Goal: Task Accomplishment & Management: Complete application form

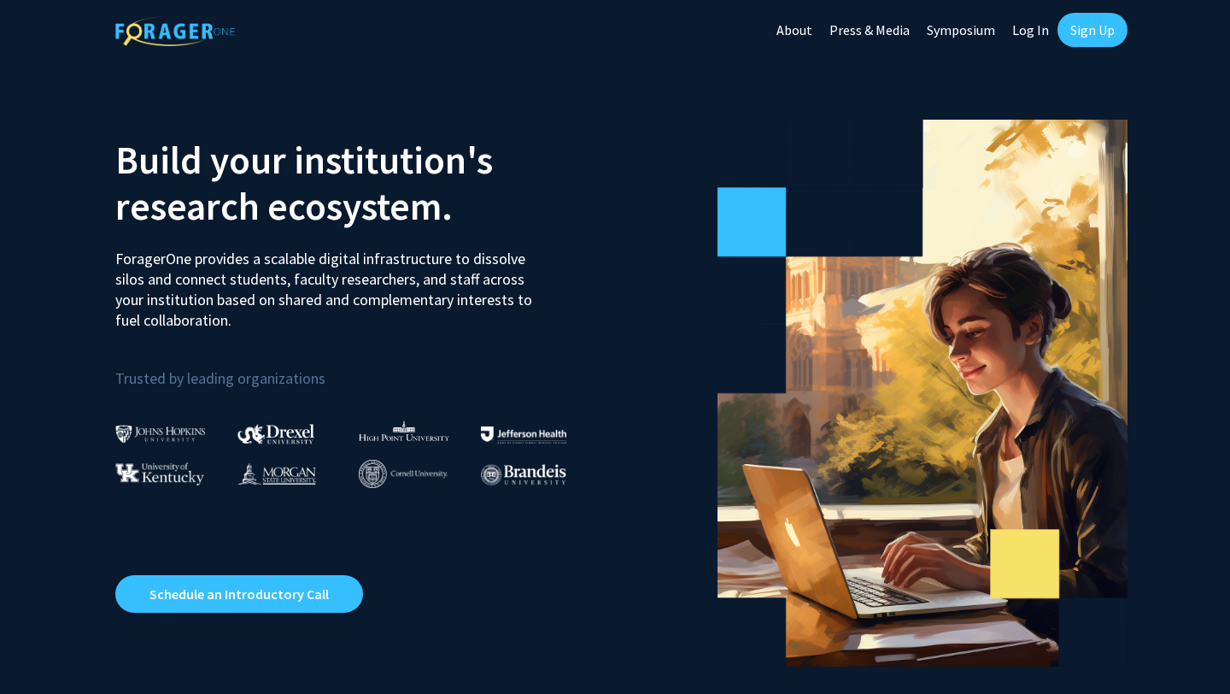
click at [1024, 18] on link "Log In" at bounding box center [1031, 30] width 54 height 60
select select
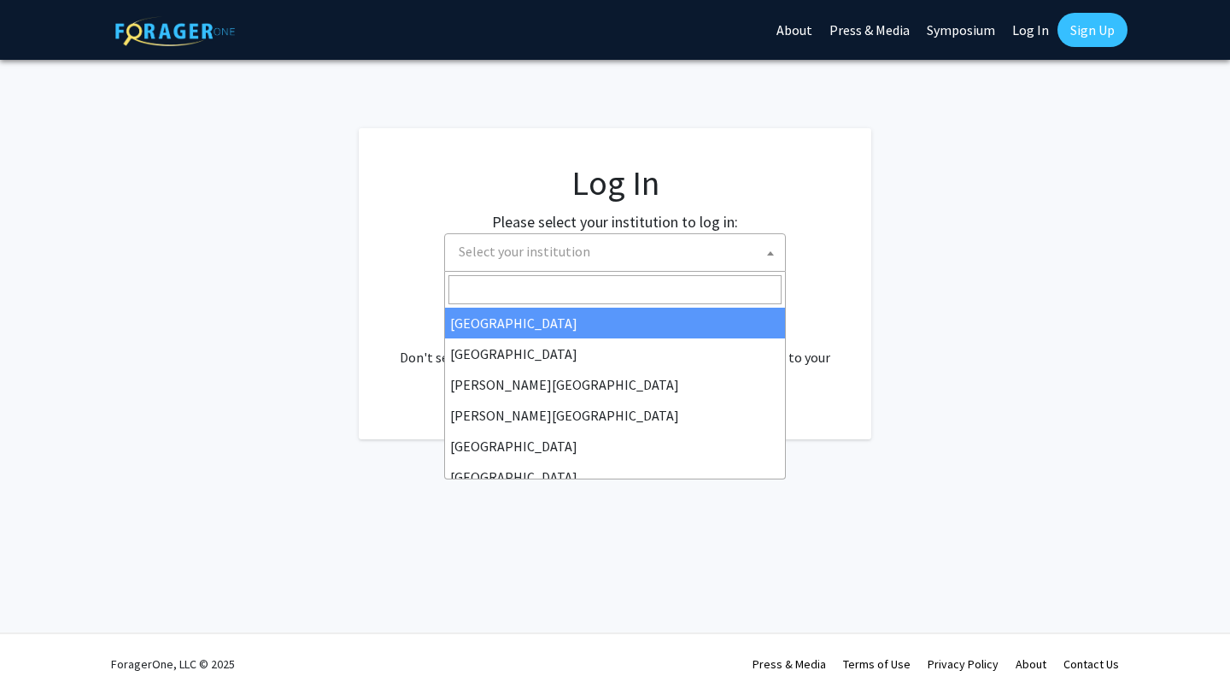
click at [648, 258] on span "Select your institution" at bounding box center [618, 251] width 333 height 35
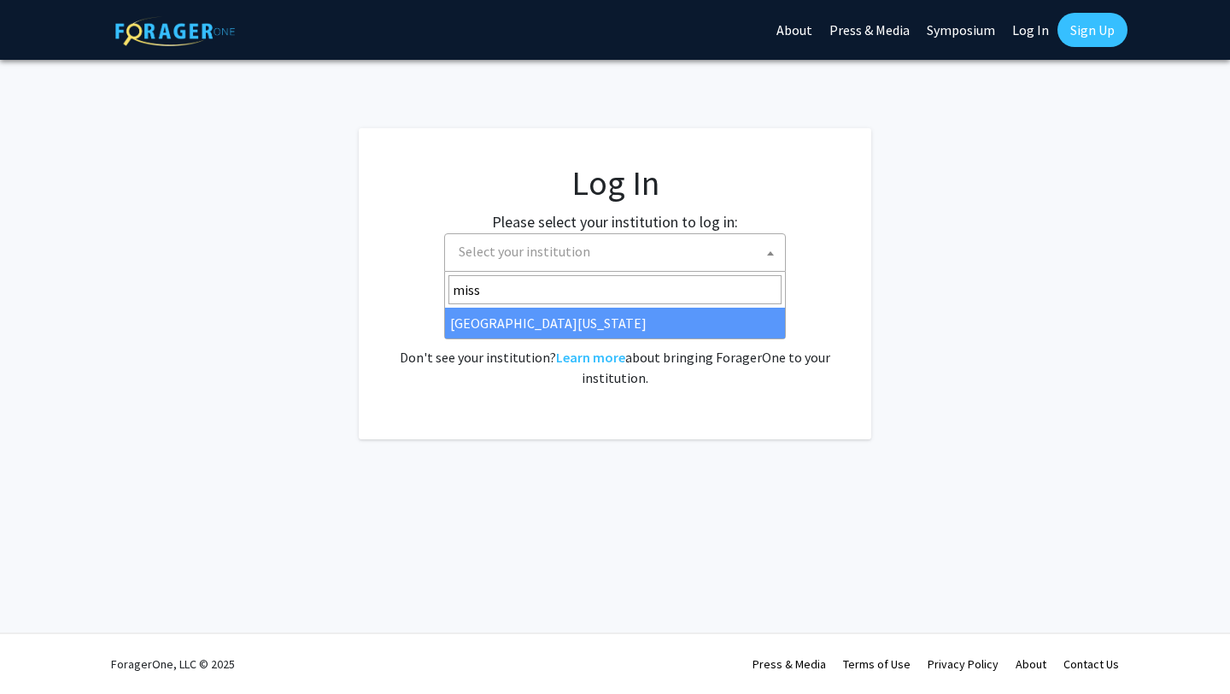
type input "misso"
select select "33"
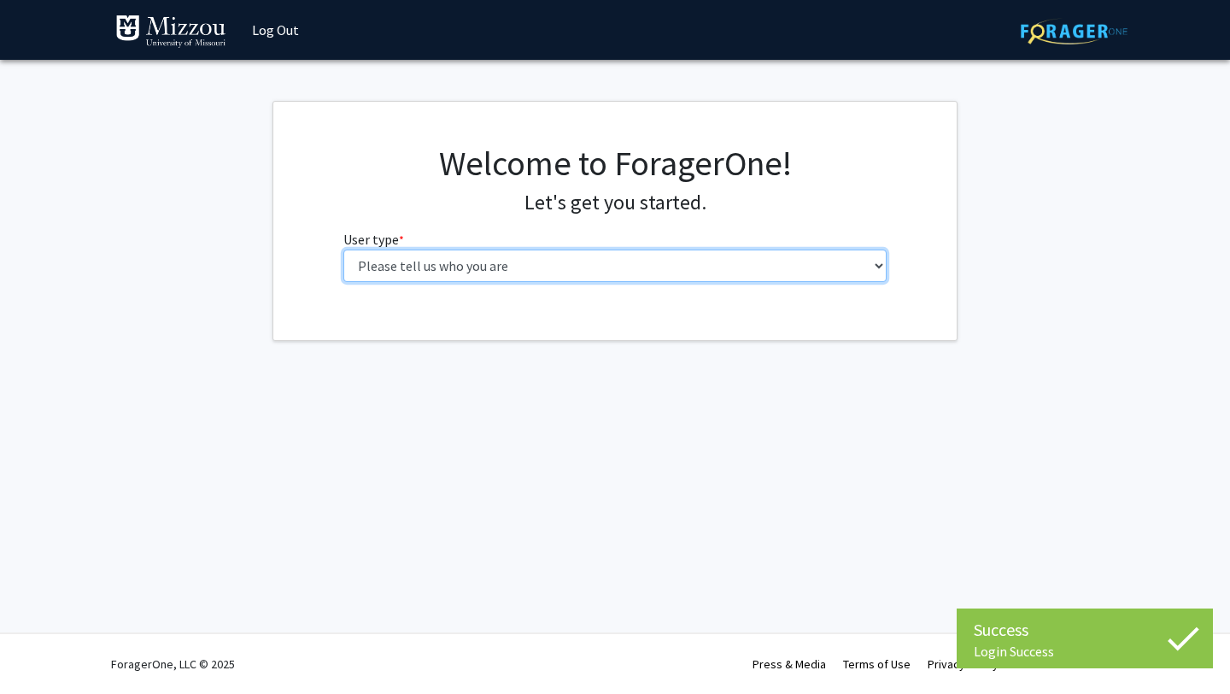
click at [662, 265] on select "Please tell us who you are Undergraduate Student Master's Student Doctoral Cand…" at bounding box center [615, 265] width 544 height 32
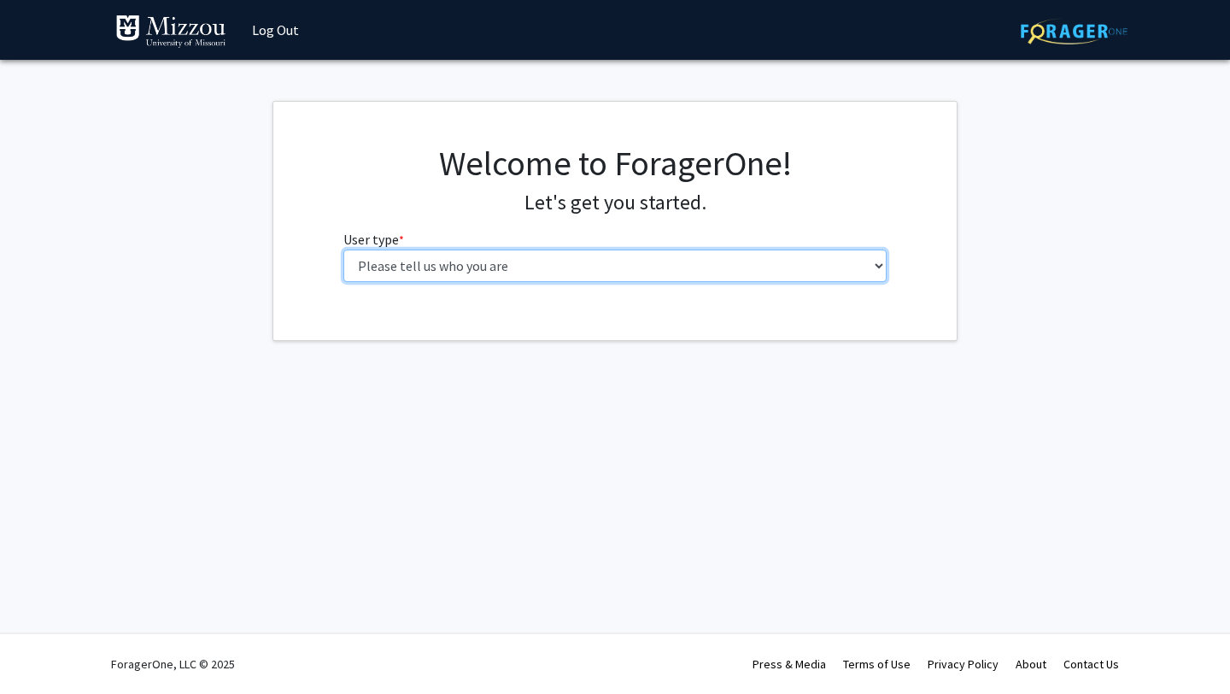
select select "1: undergrad"
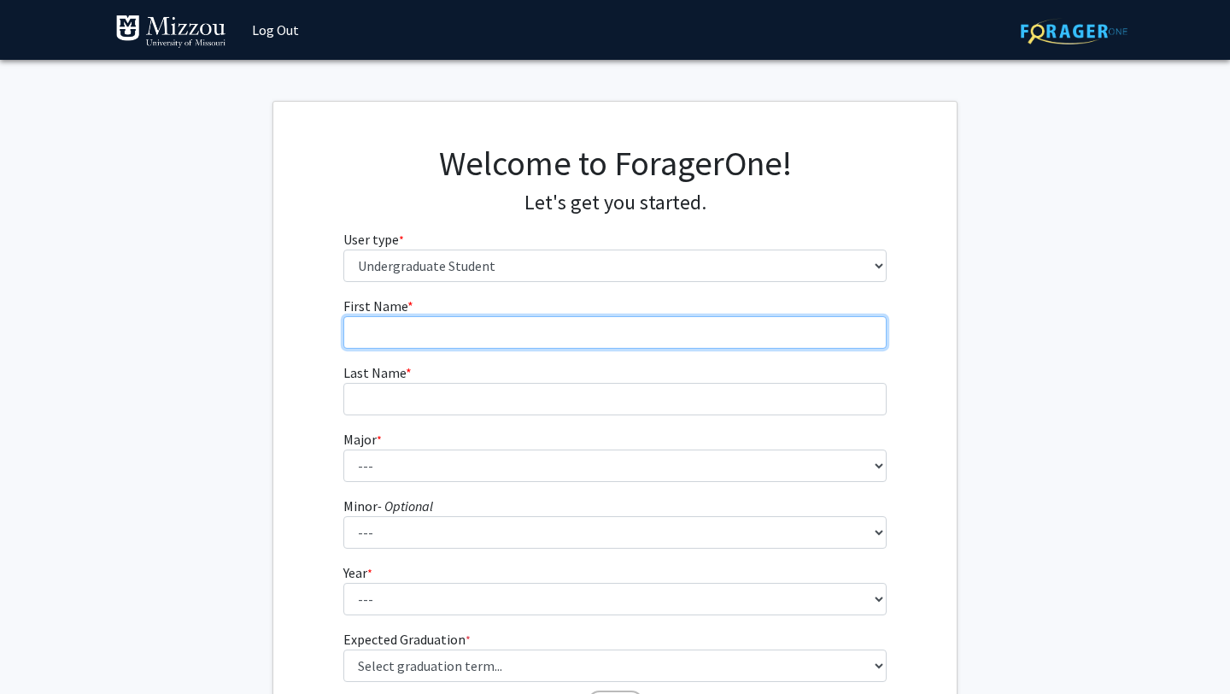
click at [598, 348] on input "First Name * required" at bounding box center [615, 332] width 544 height 32
type input "Zach"
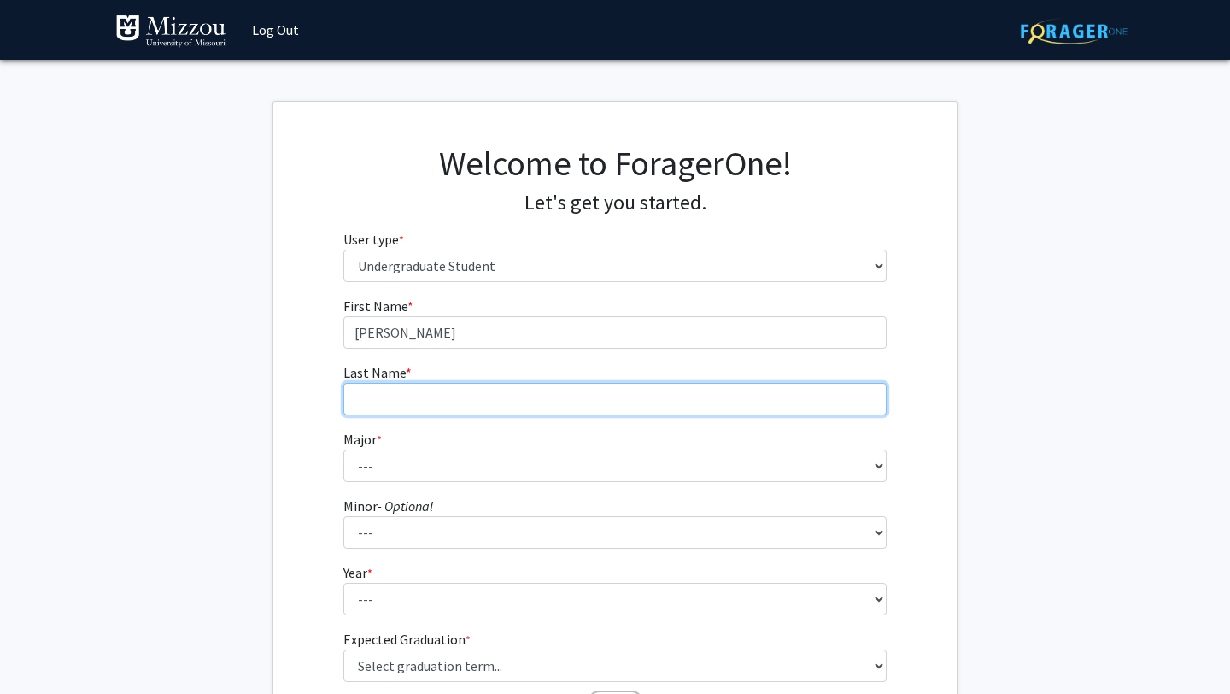
click at [567, 391] on input "Last Name * required" at bounding box center [615, 399] width 544 height 32
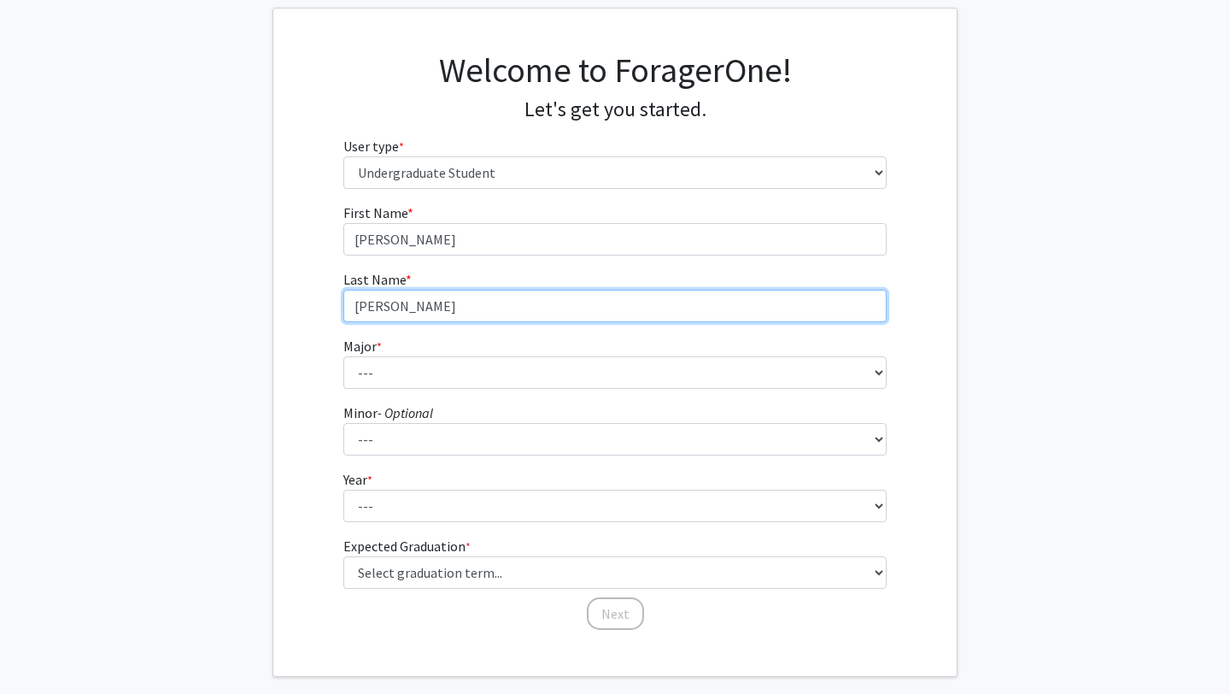
scroll to position [116, 0]
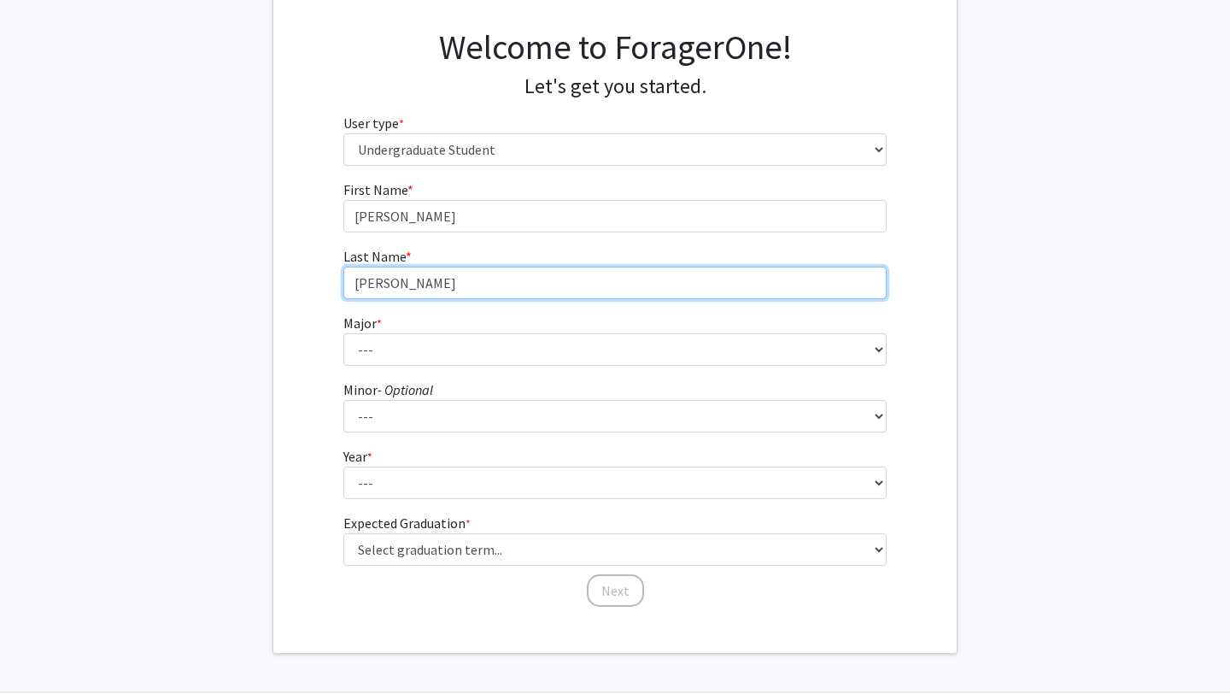
type input "Leary"
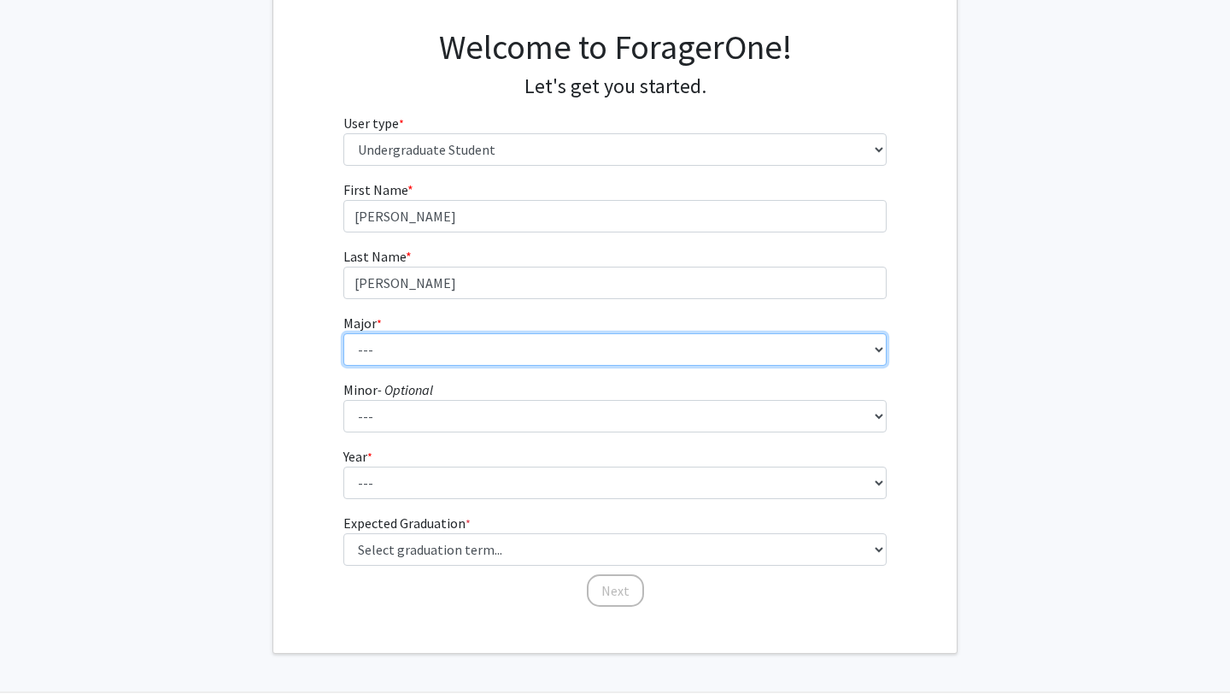
click at [508, 355] on select "--- Agribusiness Management Agricultural Education Agricultural Education: Comm…" at bounding box center [615, 349] width 544 height 32
select select "72: 2564"
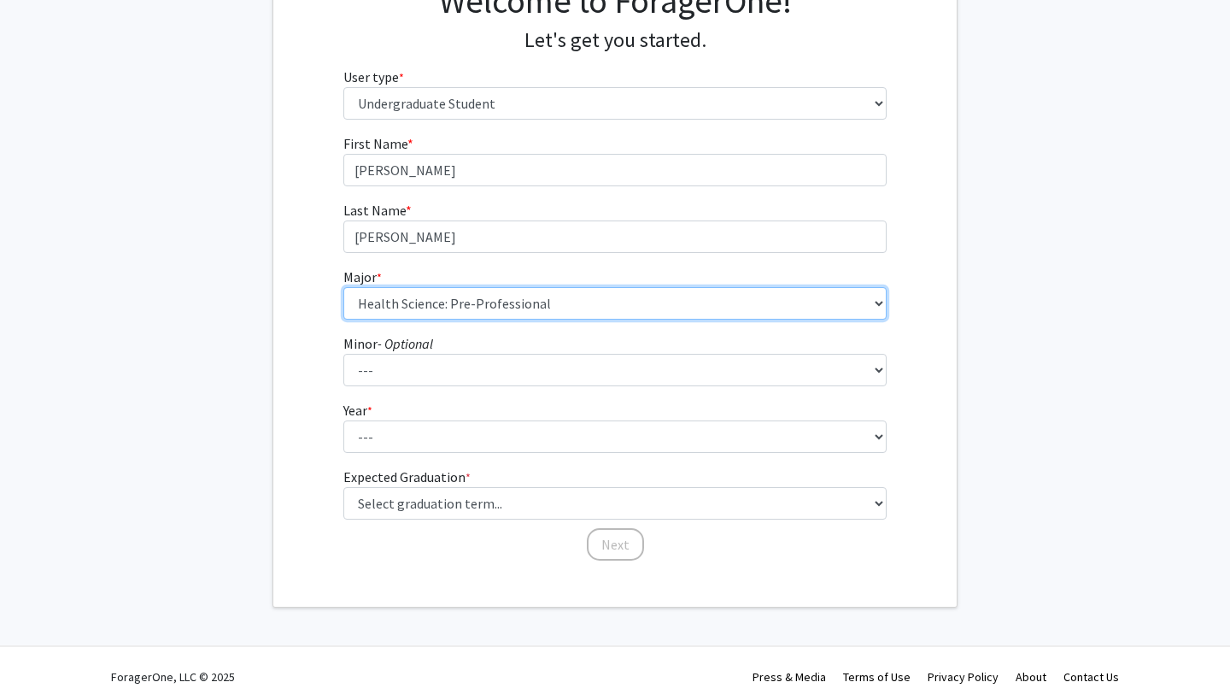
scroll to position [175, 0]
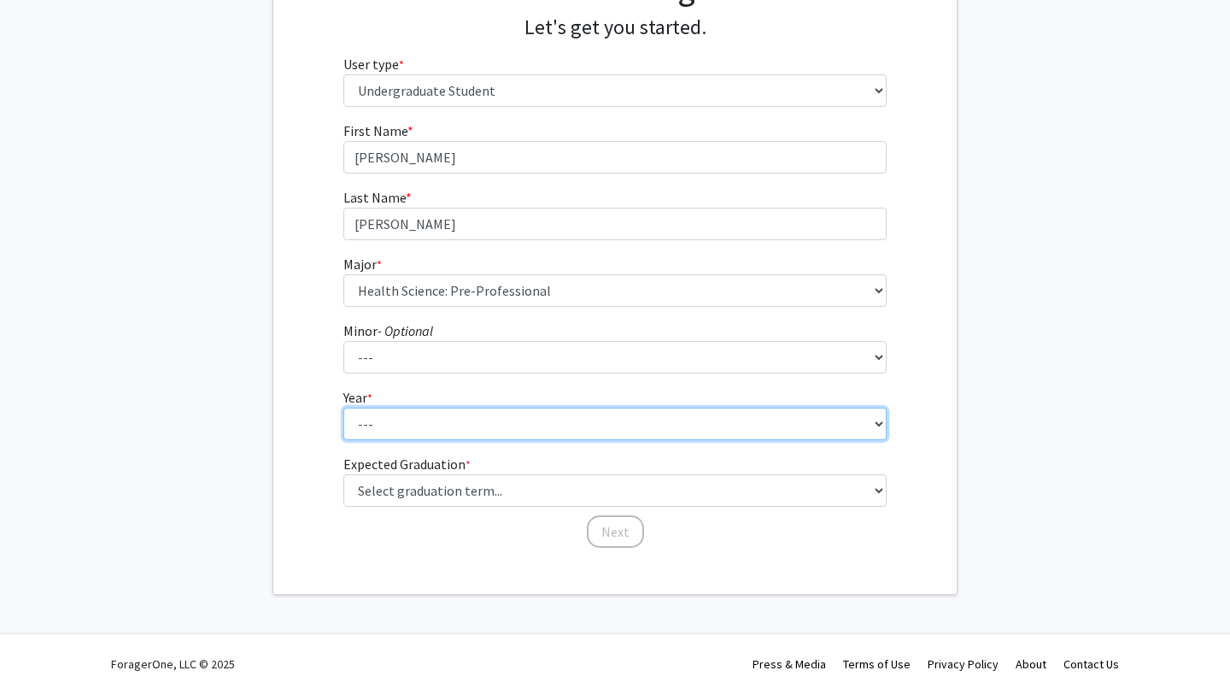
click at [506, 433] on select "--- First-year Sophomore Junior Senior Postbaccalaureate Certificate" at bounding box center [615, 424] width 544 height 32
select select "4: senior"
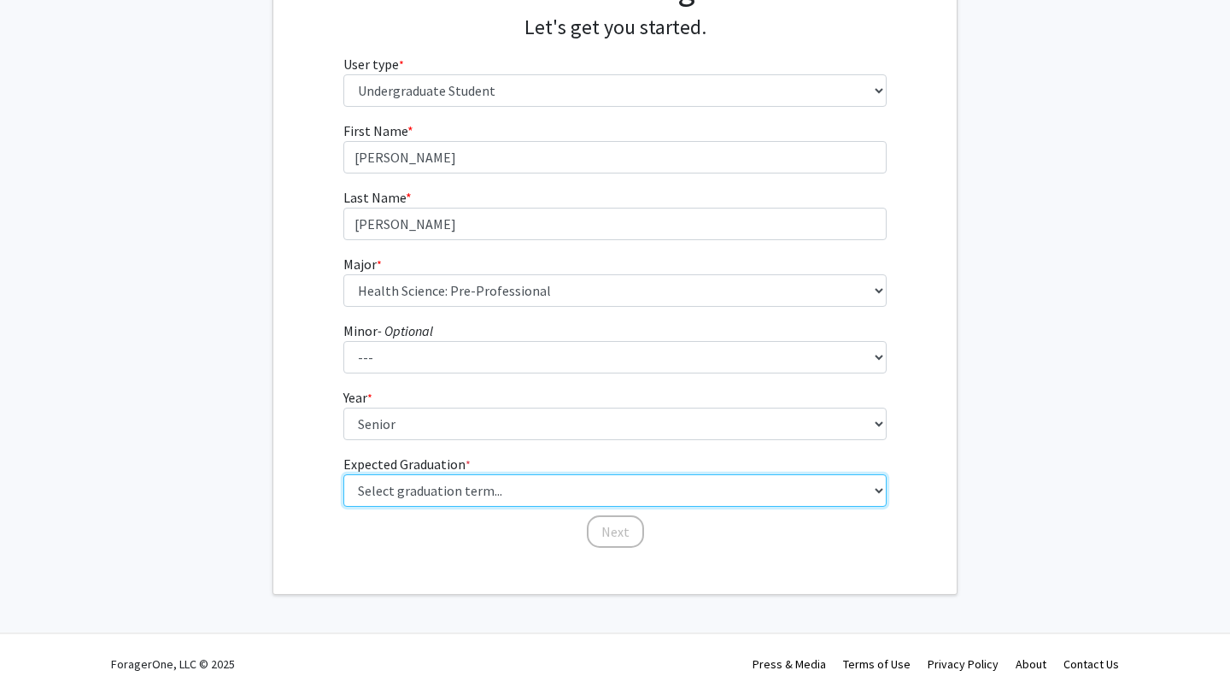
click at [499, 491] on select "Select graduation term... Spring 2025 Summer 2025 Fall 2025 Winter 2025 Spring …" at bounding box center [615, 490] width 544 height 32
select select "4: winter_2025"
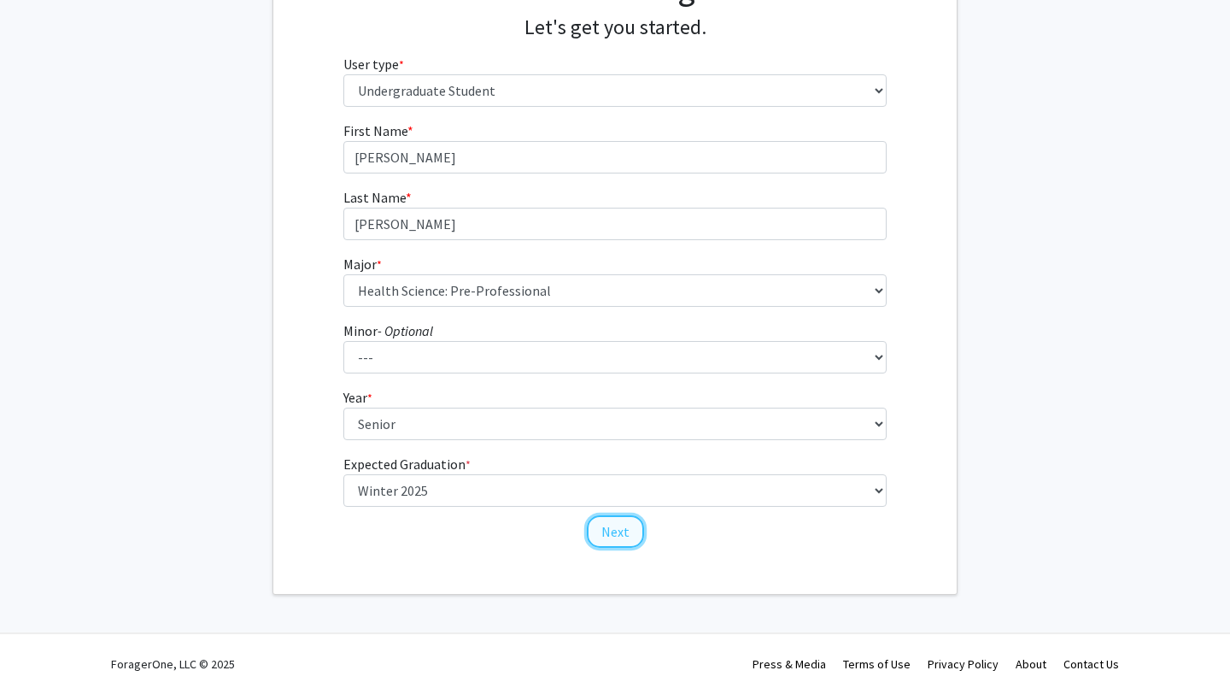
click at [609, 530] on button "Next" at bounding box center [615, 531] width 57 height 32
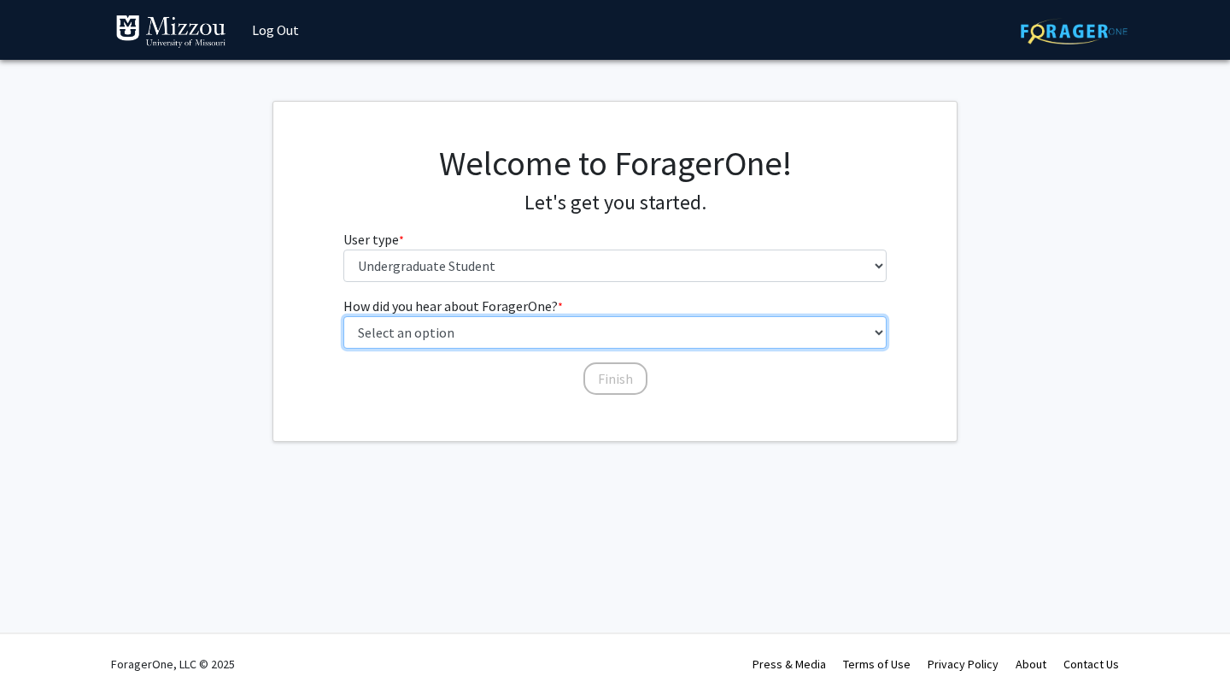
click at [613, 334] on select "Select an option Peer/student recommendation Faculty/staff recommendation Unive…" at bounding box center [615, 332] width 544 height 32
select select "1: peer_recommendation"
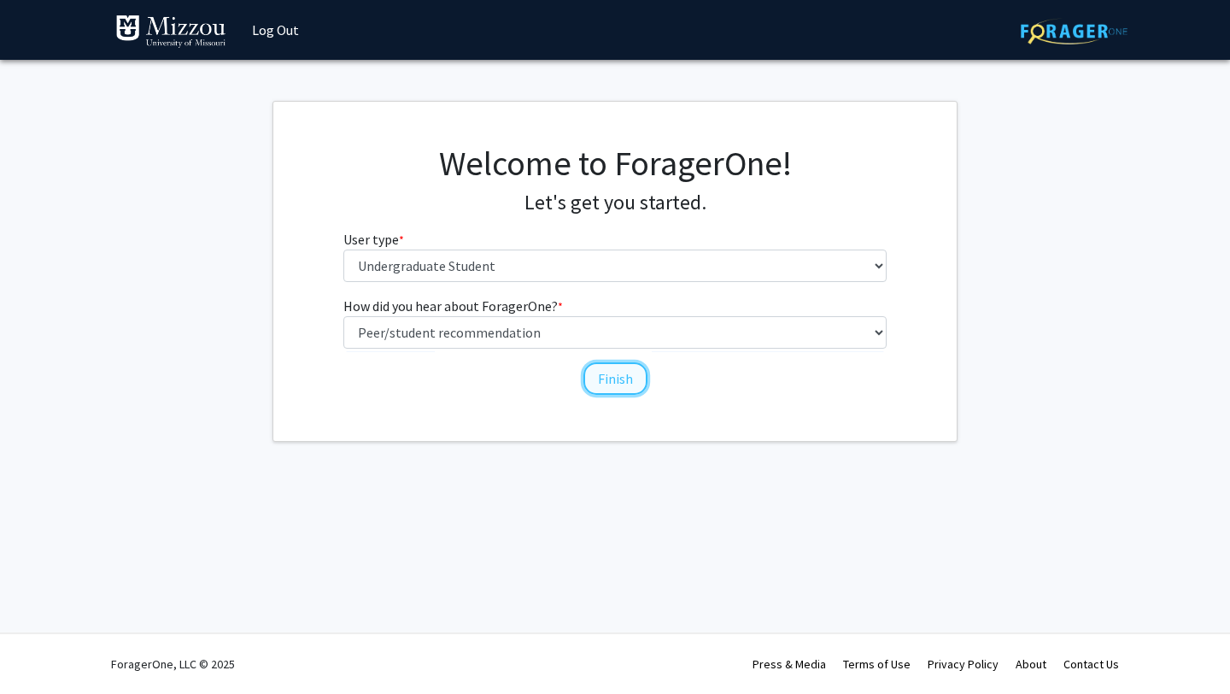
click at [622, 375] on button "Finish" at bounding box center [616, 378] width 64 height 32
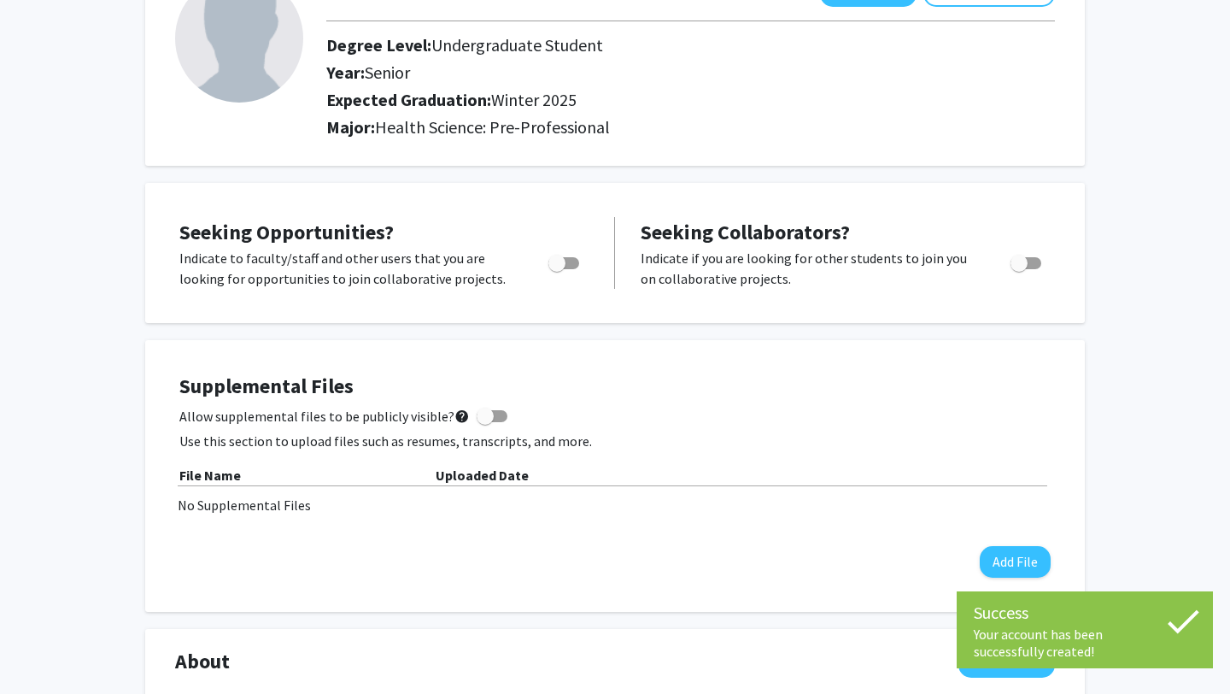
scroll to position [141, 0]
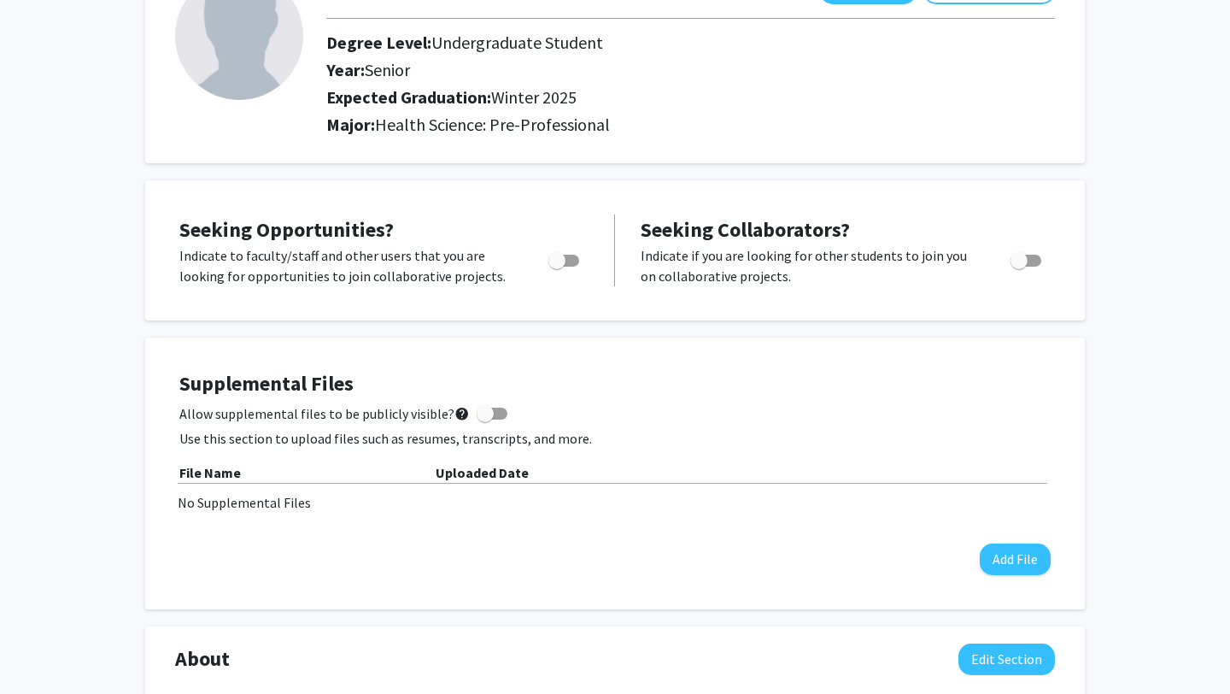
click at [567, 258] on span "Toggle" at bounding box center [563, 261] width 31 height 12
click at [557, 267] on input "Are you actively seeking opportunities?" at bounding box center [556, 267] width 1 height 1
checkbox input "true"
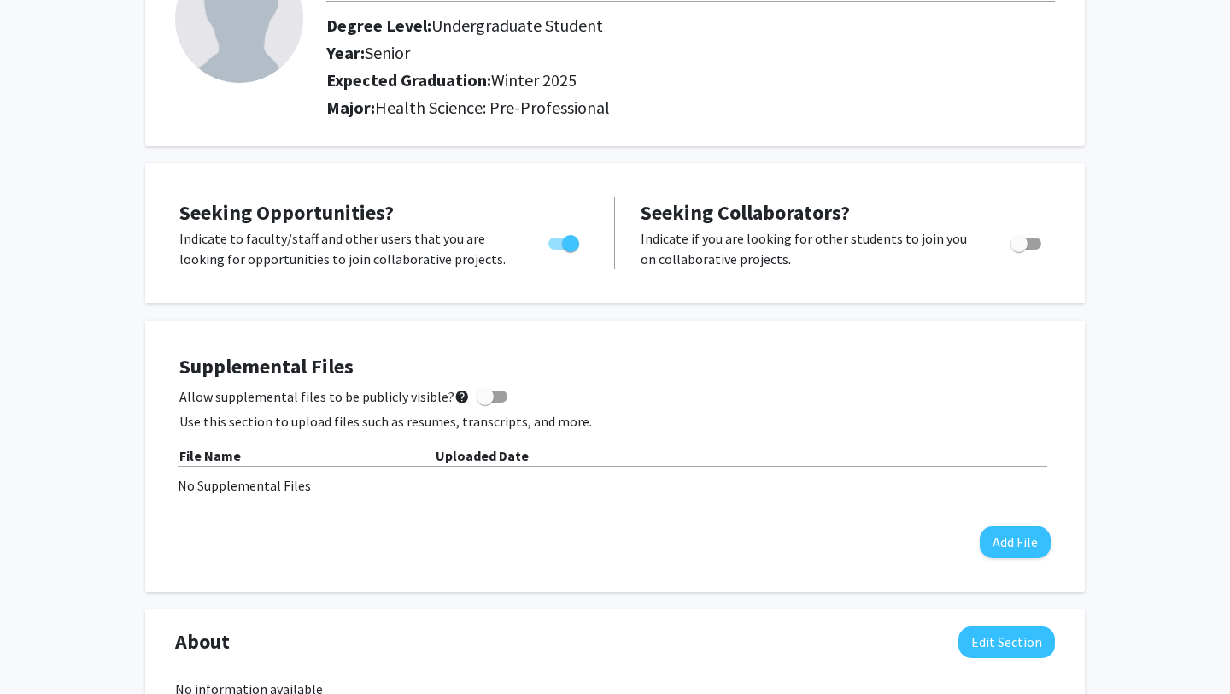
scroll to position [0, 0]
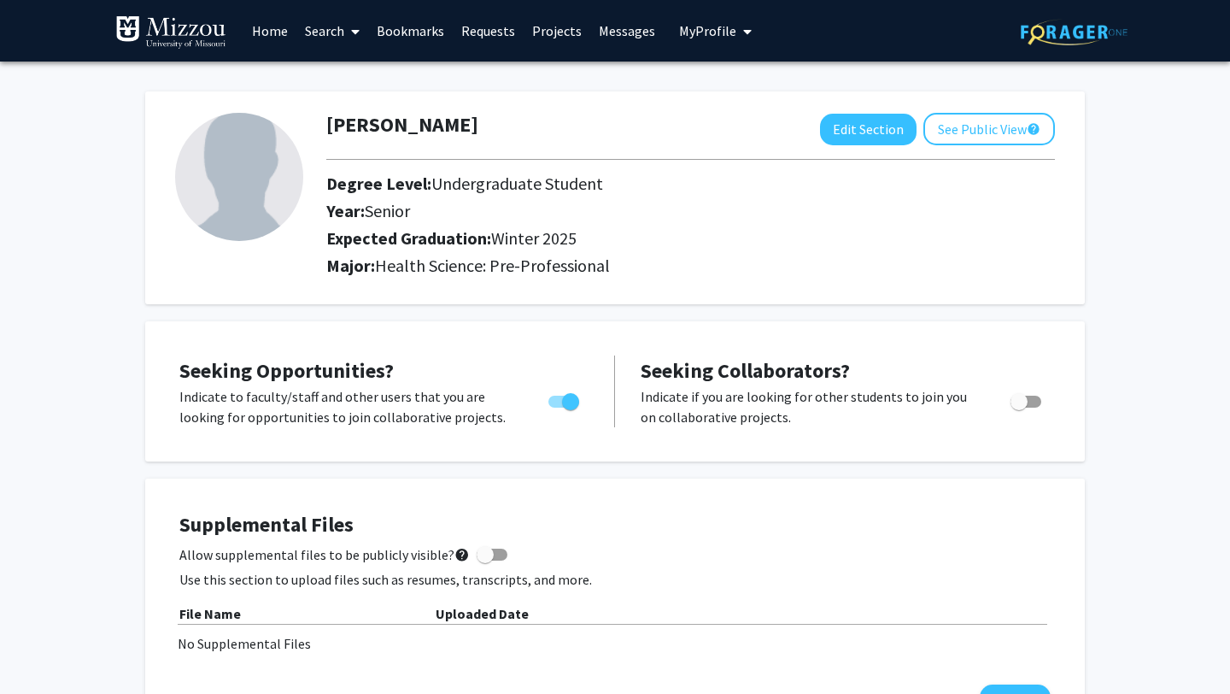
click at [567, 28] on link "Projects" at bounding box center [557, 31] width 67 height 60
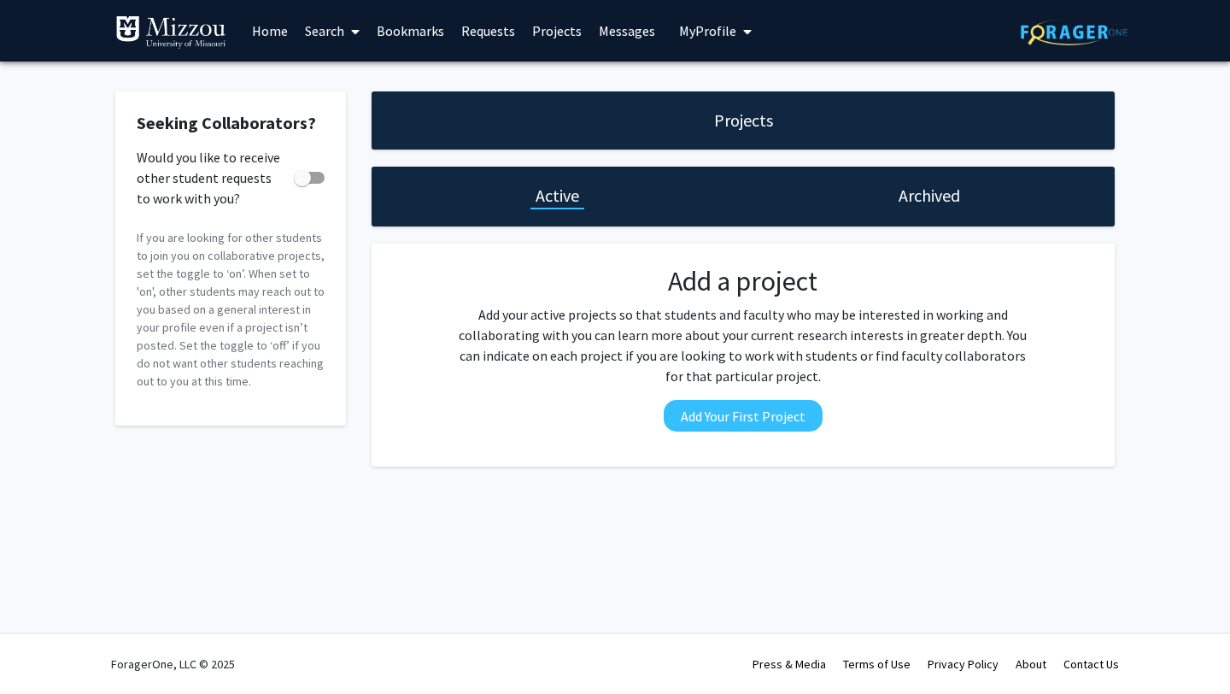
click at [269, 35] on link "Home" at bounding box center [269, 31] width 53 height 60
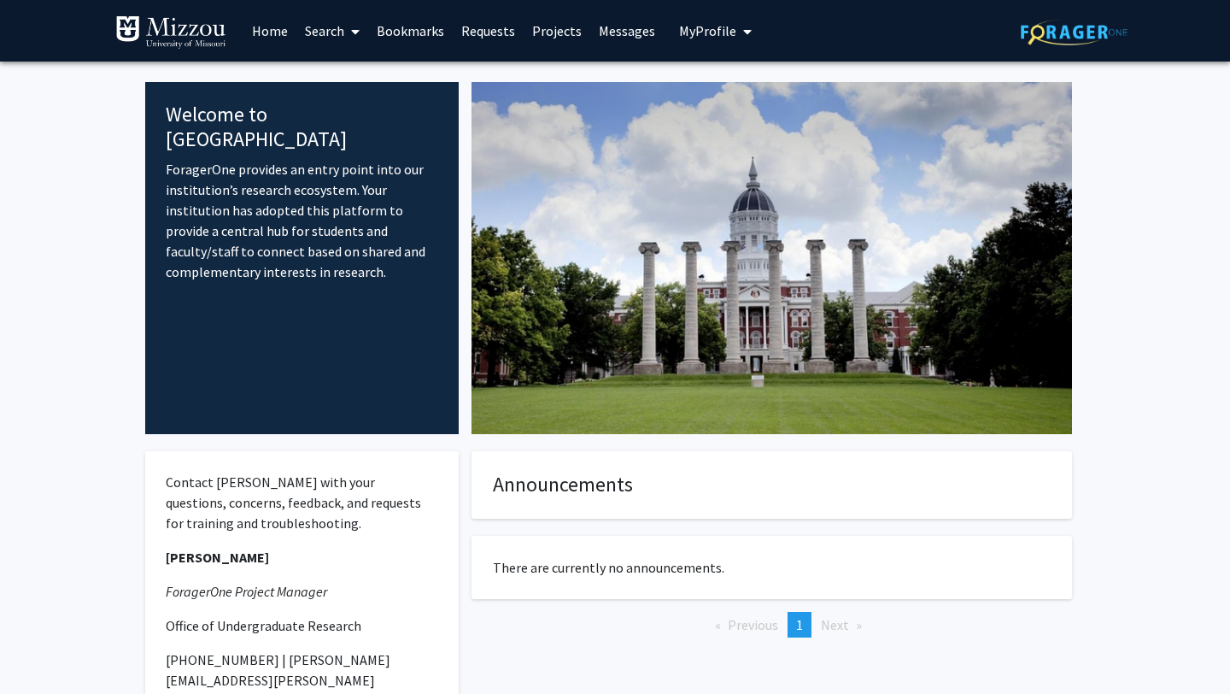
click at [344, 28] on link "Search" at bounding box center [332, 31] width 72 height 60
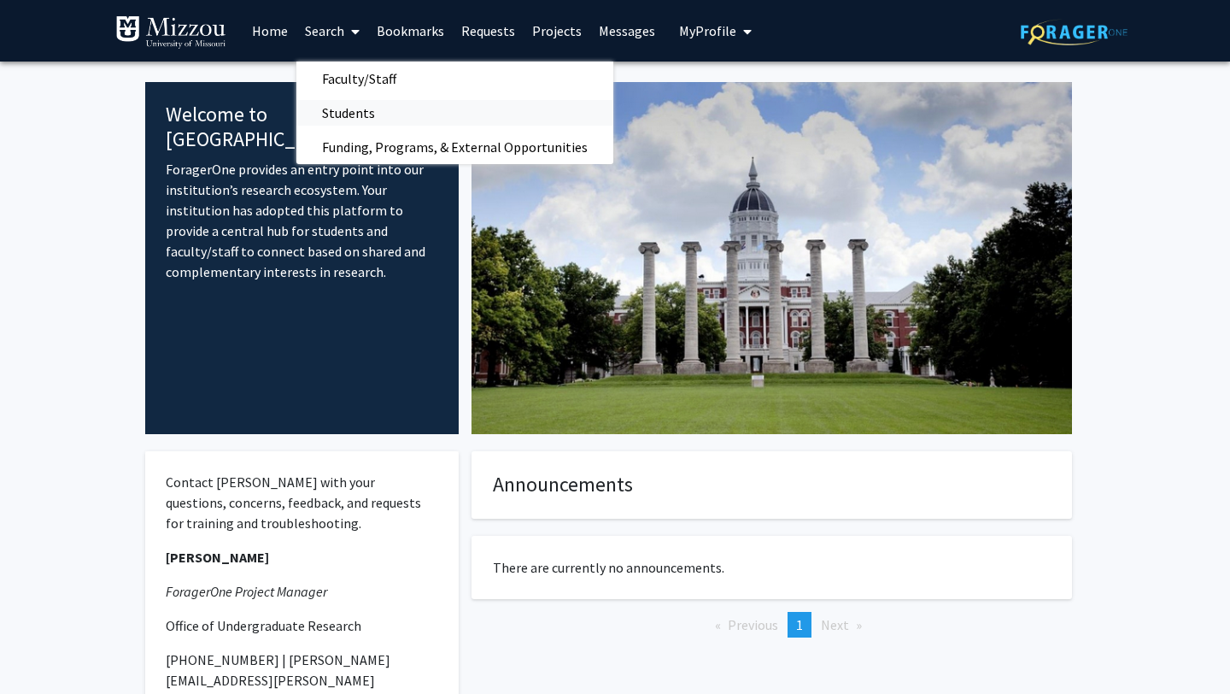
click at [380, 111] on span "Students" at bounding box center [348, 113] width 104 height 34
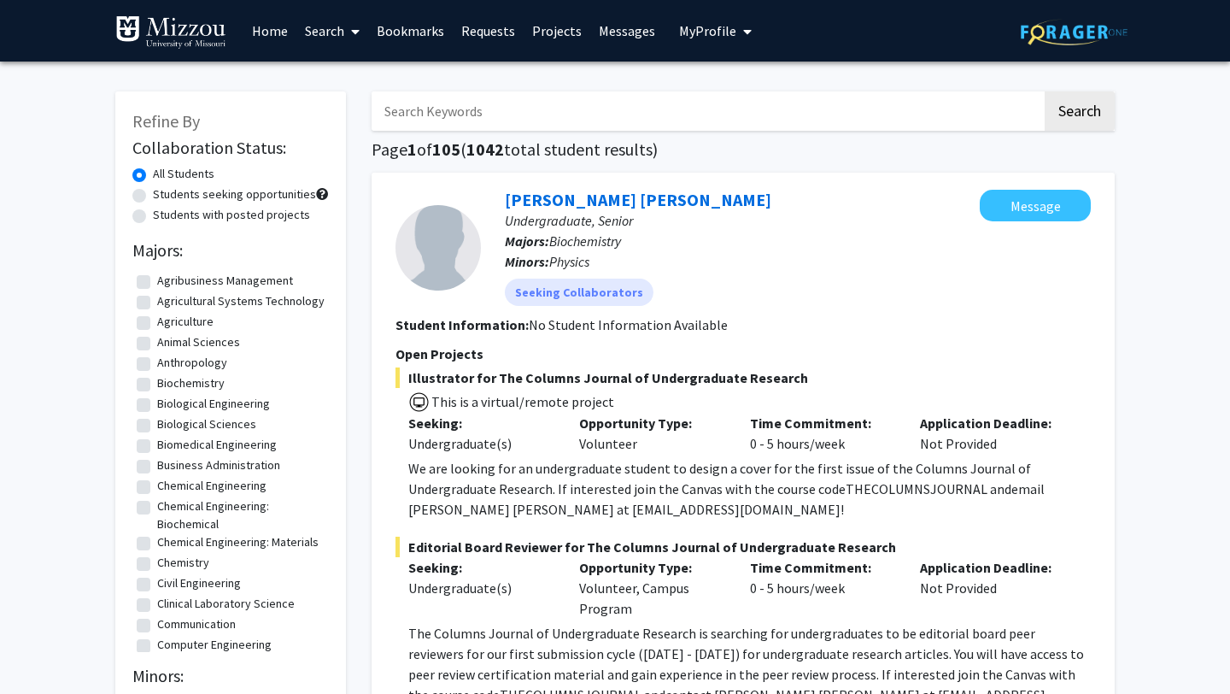
click at [713, 25] on span "My Profile" at bounding box center [707, 30] width 57 height 17
click at [637, 33] on link "Messages" at bounding box center [626, 31] width 73 height 60
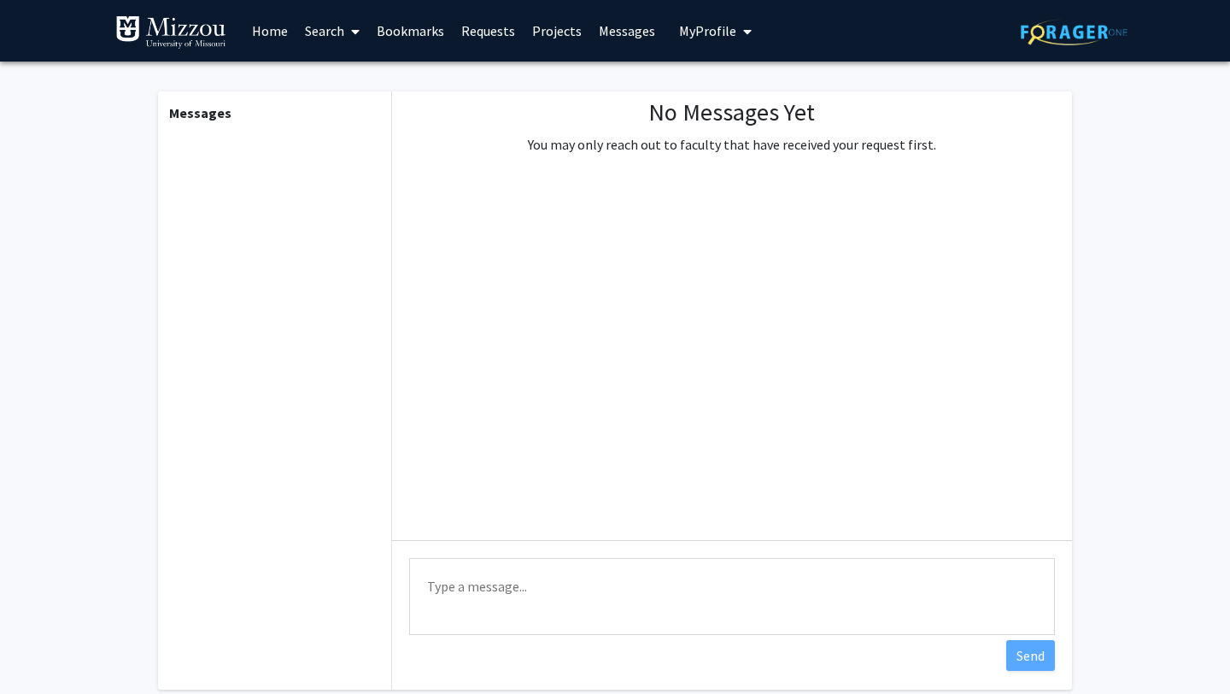
click at [545, 33] on link "Projects" at bounding box center [557, 31] width 67 height 60
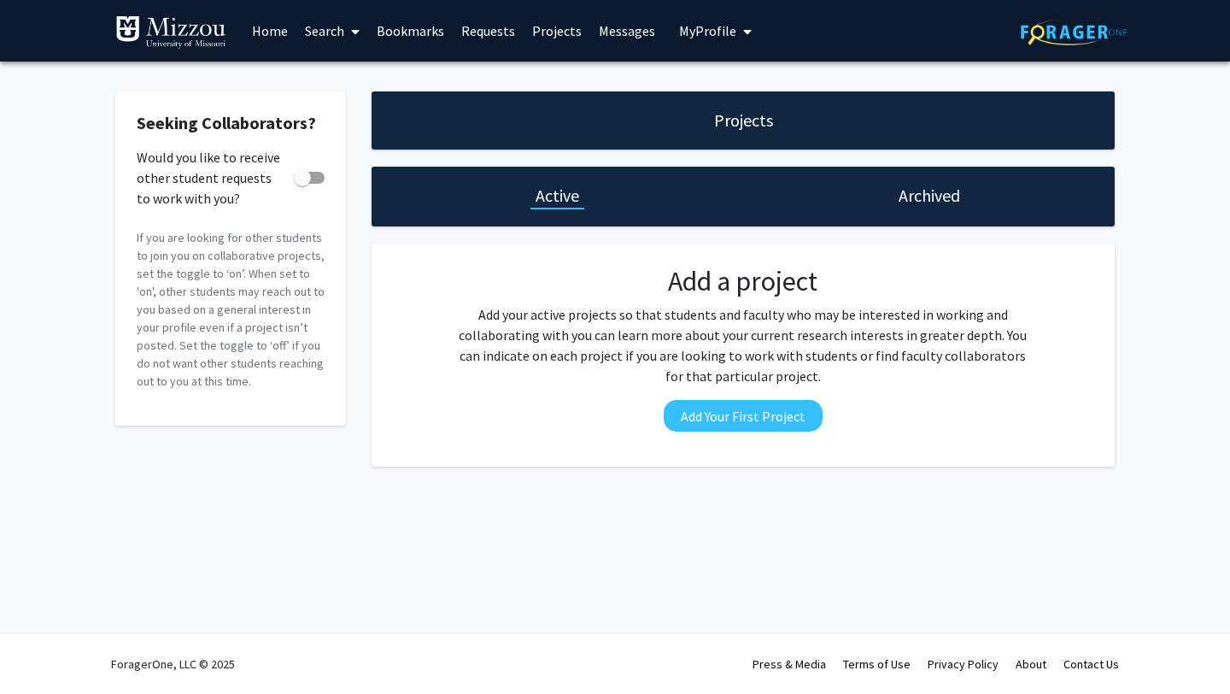
click at [484, 39] on link "Requests" at bounding box center [488, 31] width 71 height 60
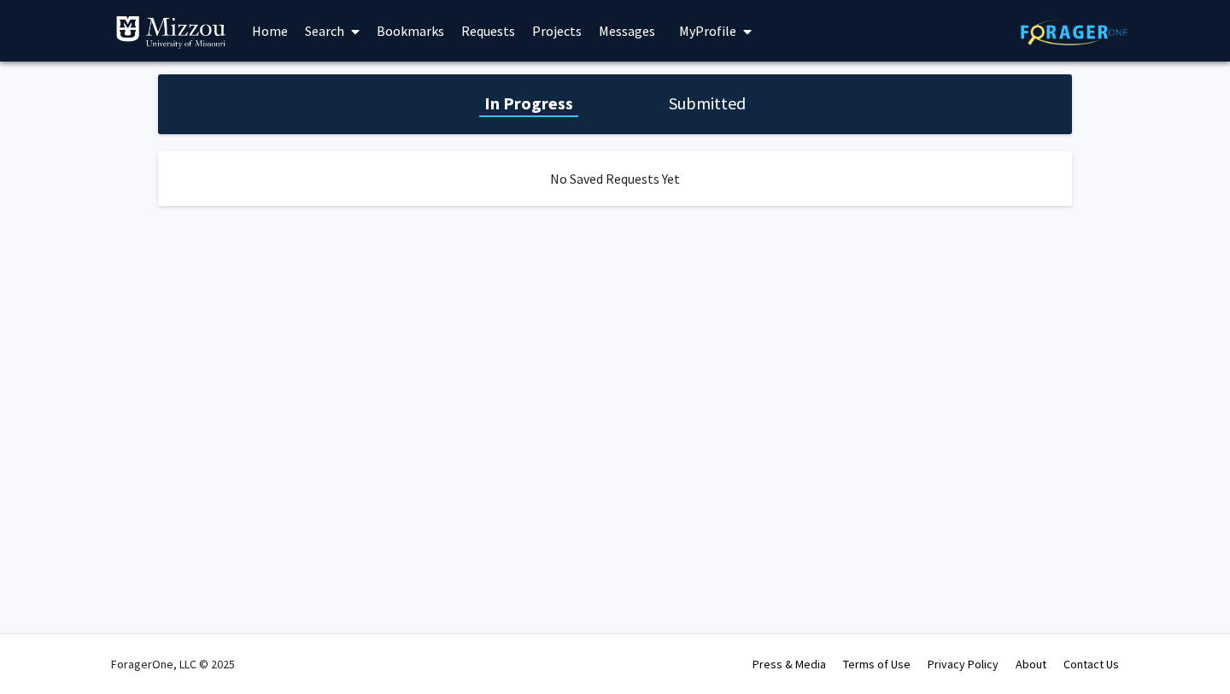
click at [437, 32] on link "Bookmarks" at bounding box center [410, 31] width 85 height 60
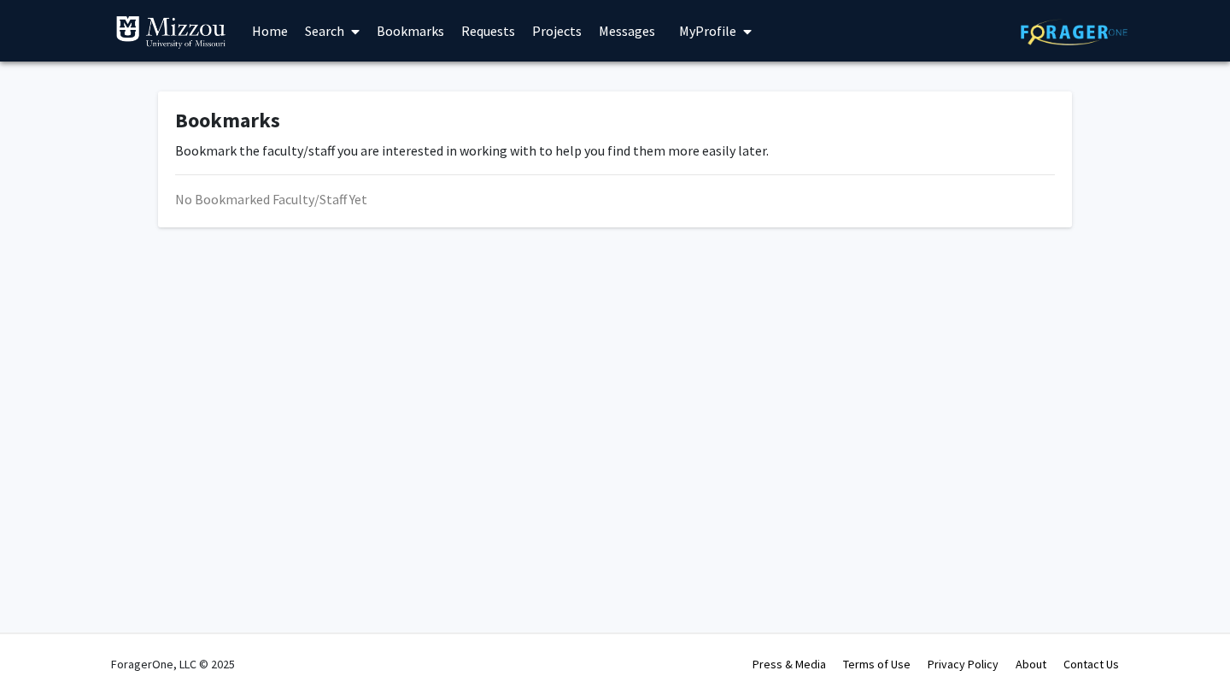
click at [333, 28] on link "Search" at bounding box center [332, 31] width 72 height 60
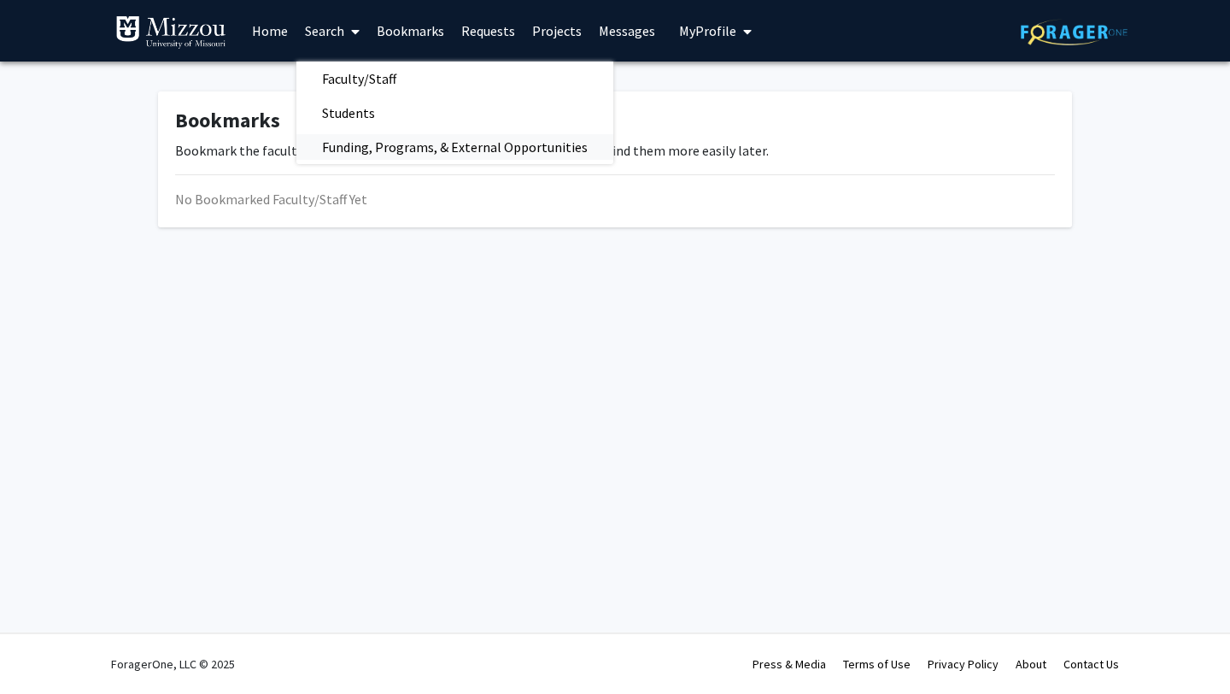
click at [378, 150] on span "Funding, Programs, & External Opportunities" at bounding box center [454, 147] width 317 height 34
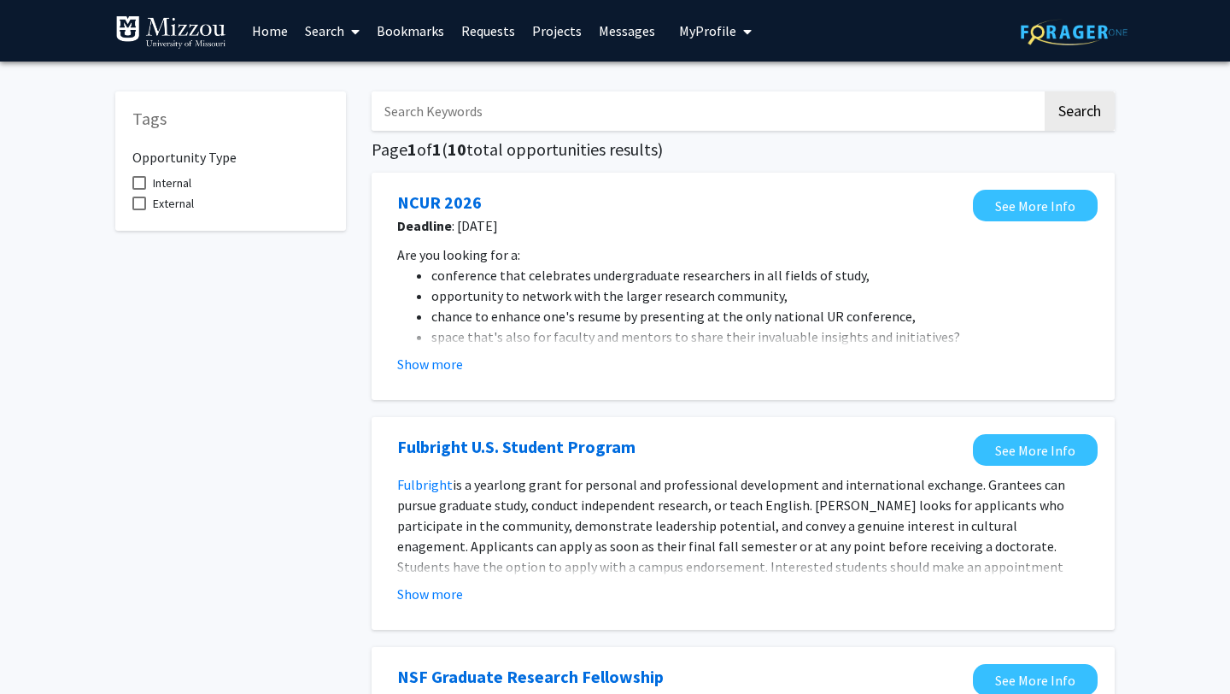
click at [354, 44] on span at bounding box center [351, 32] width 15 height 60
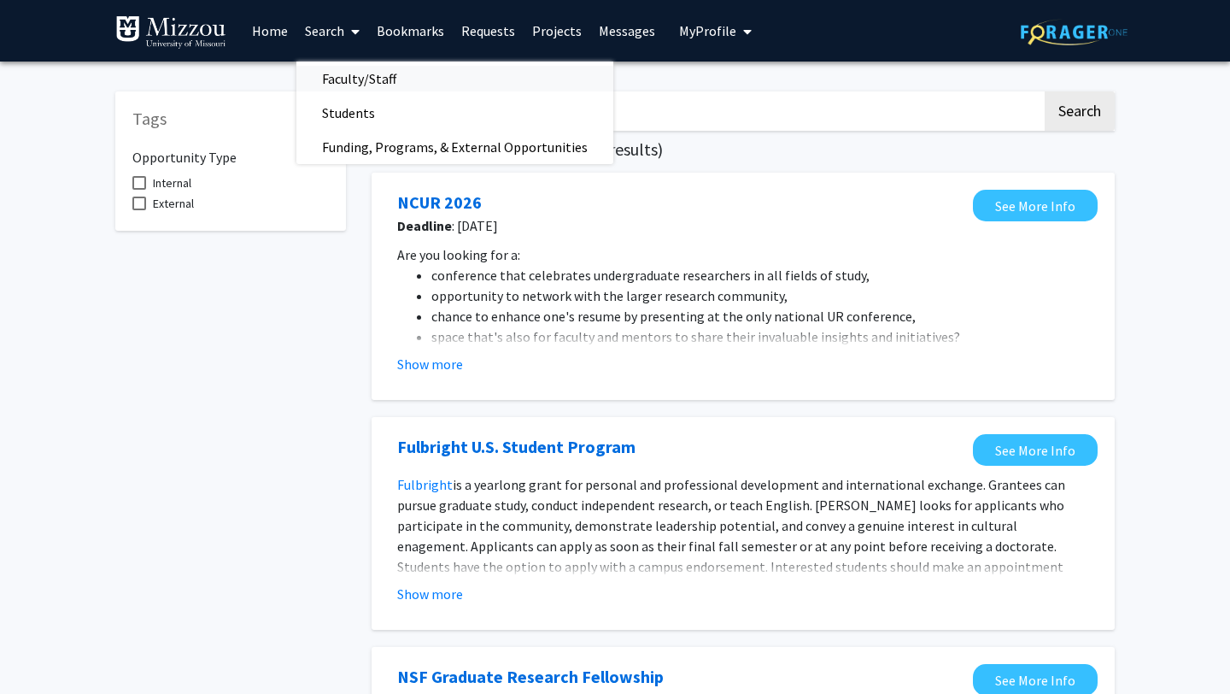
click at [367, 81] on span "Faculty/Staff" at bounding box center [359, 79] width 126 height 34
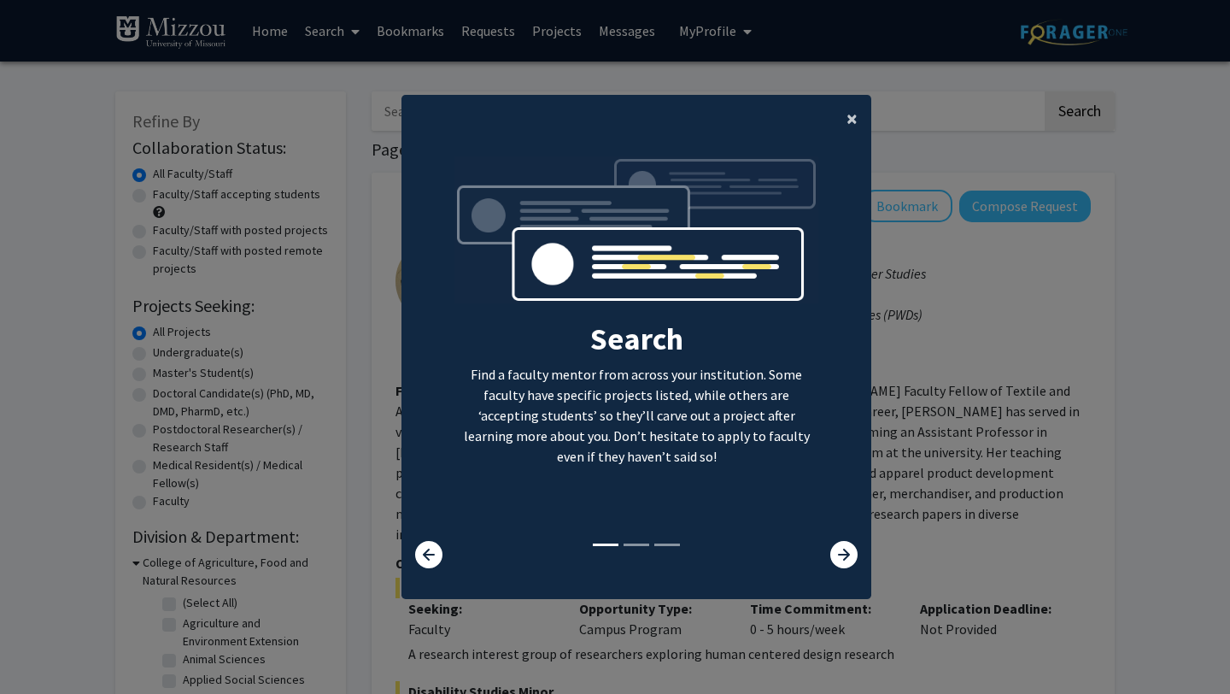
click at [858, 117] on button "×" at bounding box center [852, 119] width 38 height 48
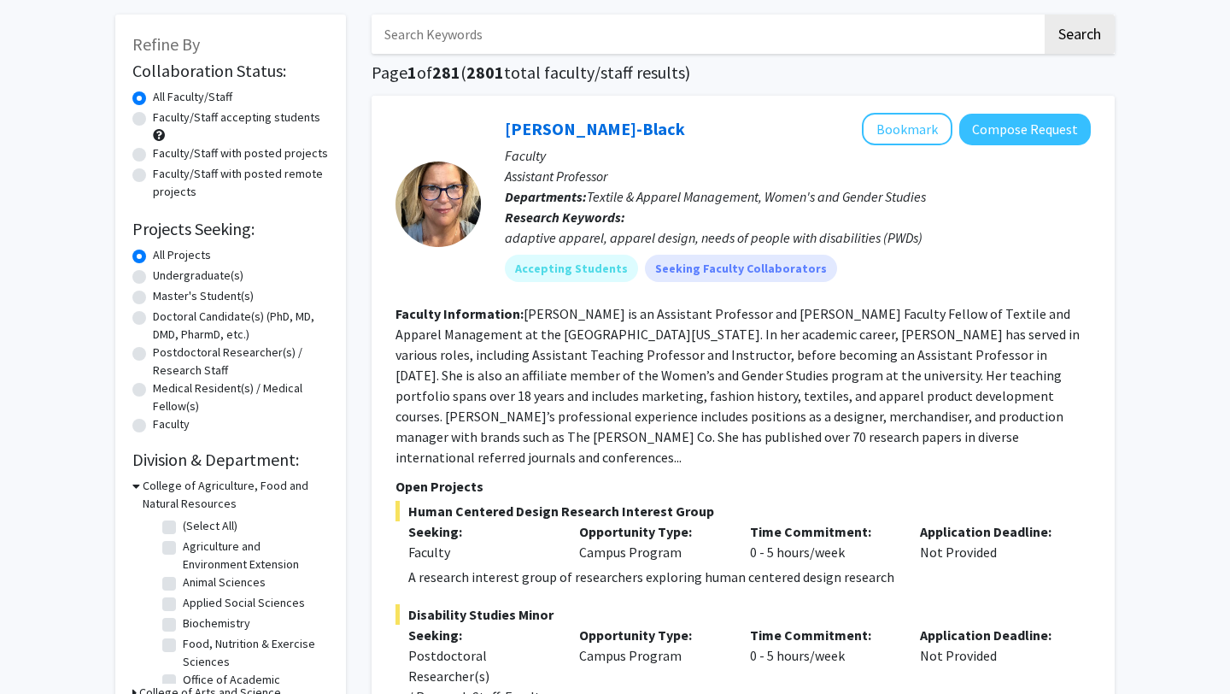
scroll to position [79, 0]
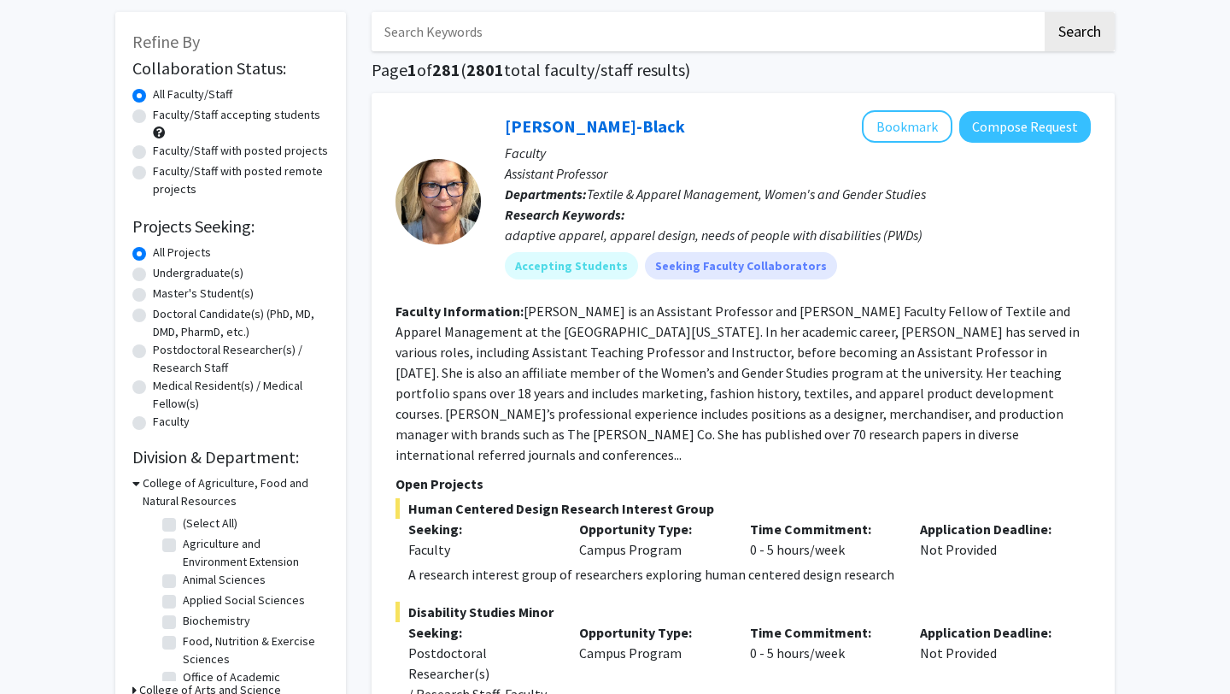
click at [153, 116] on label "Faculty/Staff accepting students" at bounding box center [236, 115] width 167 height 18
click at [153, 116] on input "Faculty/Staff accepting students" at bounding box center [158, 111] width 11 height 11
radio input "true"
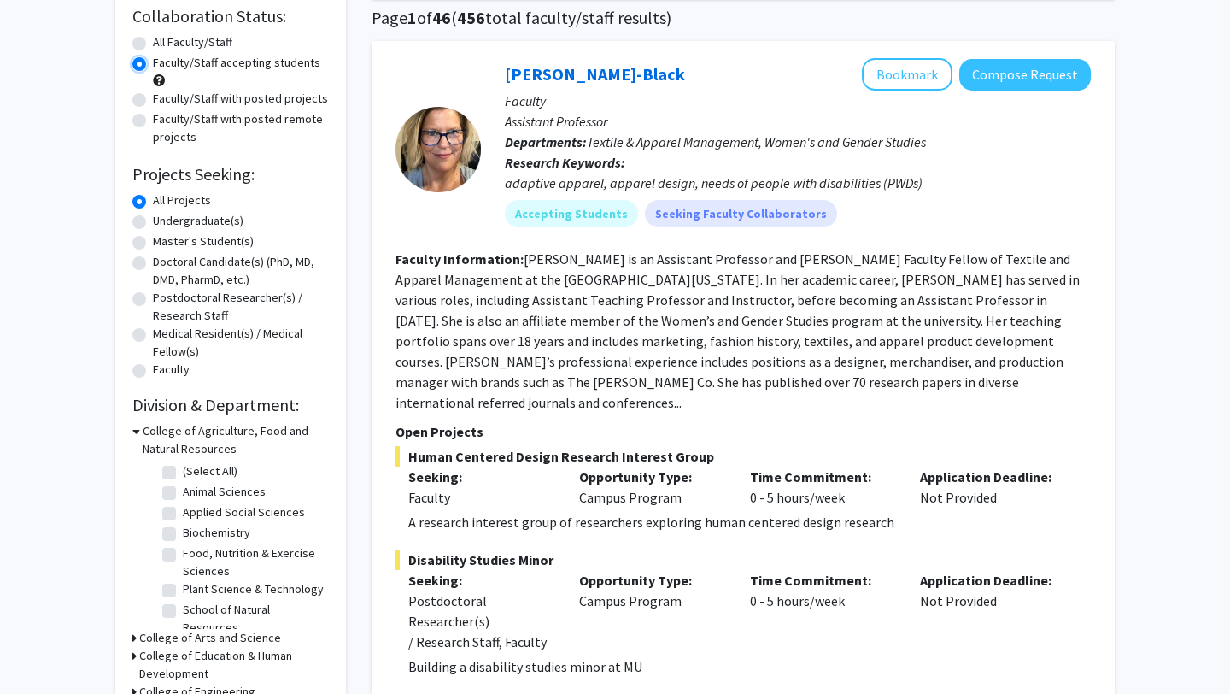
scroll to position [133, 0]
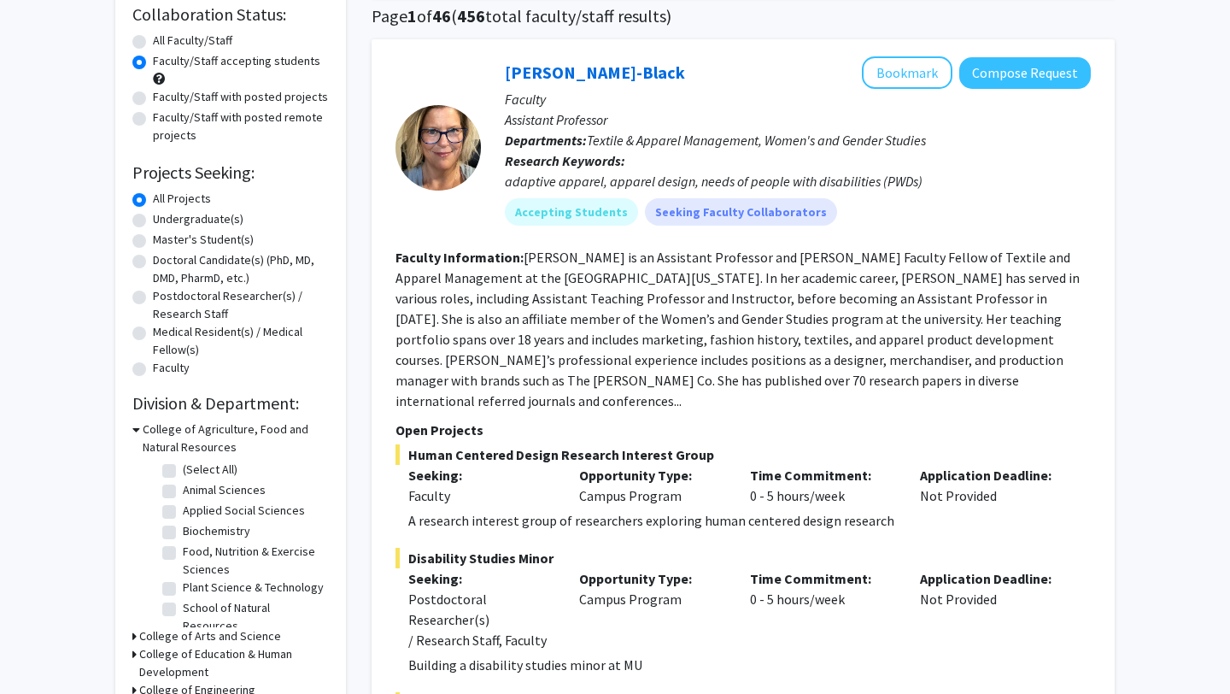
click at [153, 220] on label "Undergraduate(s)" at bounding box center [198, 219] width 91 height 18
click at [153, 220] on input "Undergraduate(s)" at bounding box center [158, 215] width 11 height 11
radio input "true"
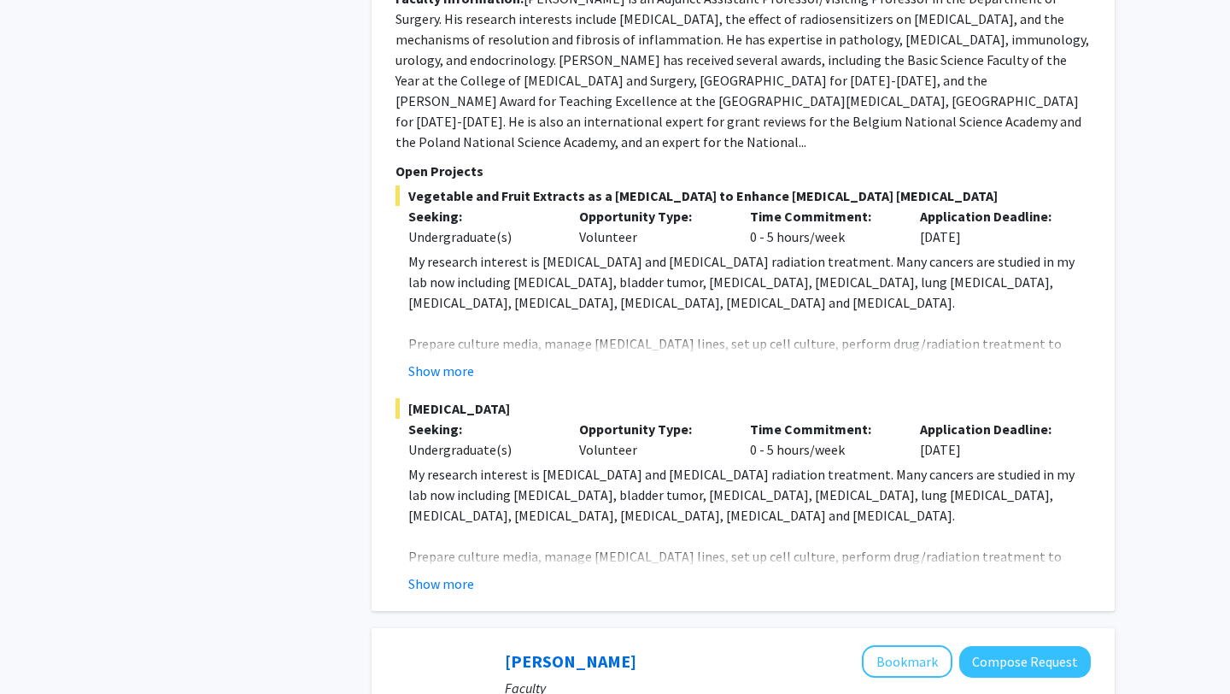
scroll to position [2158, 0]
click at [444, 572] on button "Show more" at bounding box center [441, 582] width 66 height 21
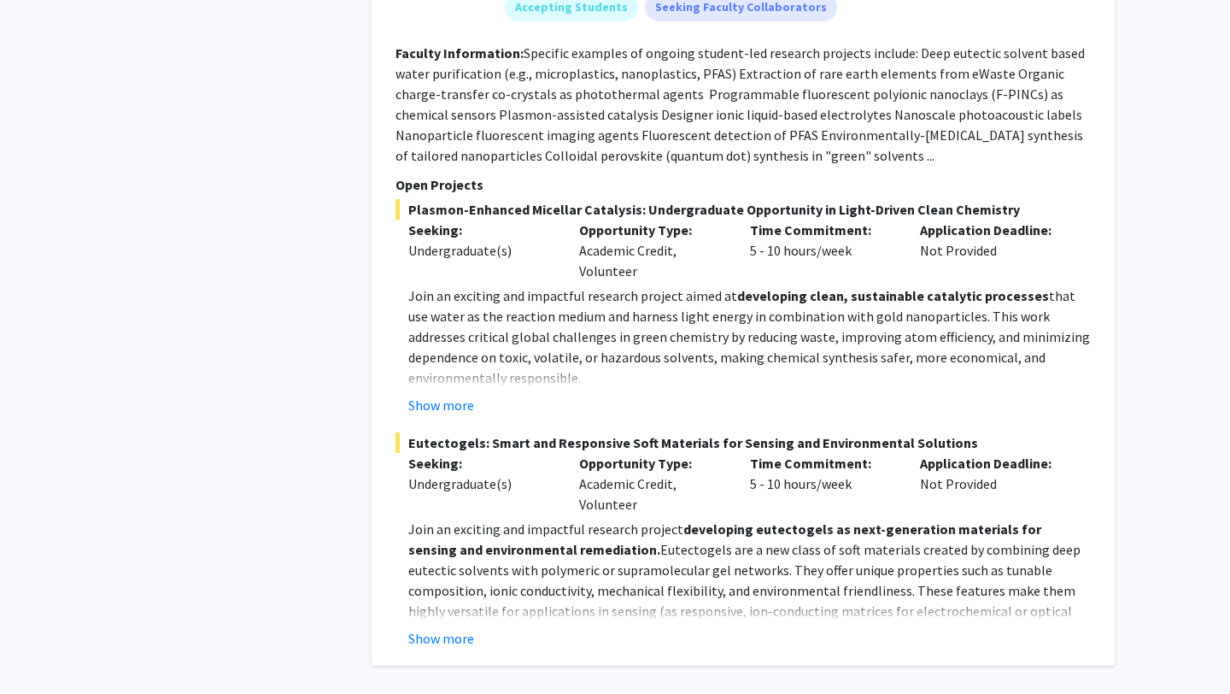
scroll to position [8934, 0]
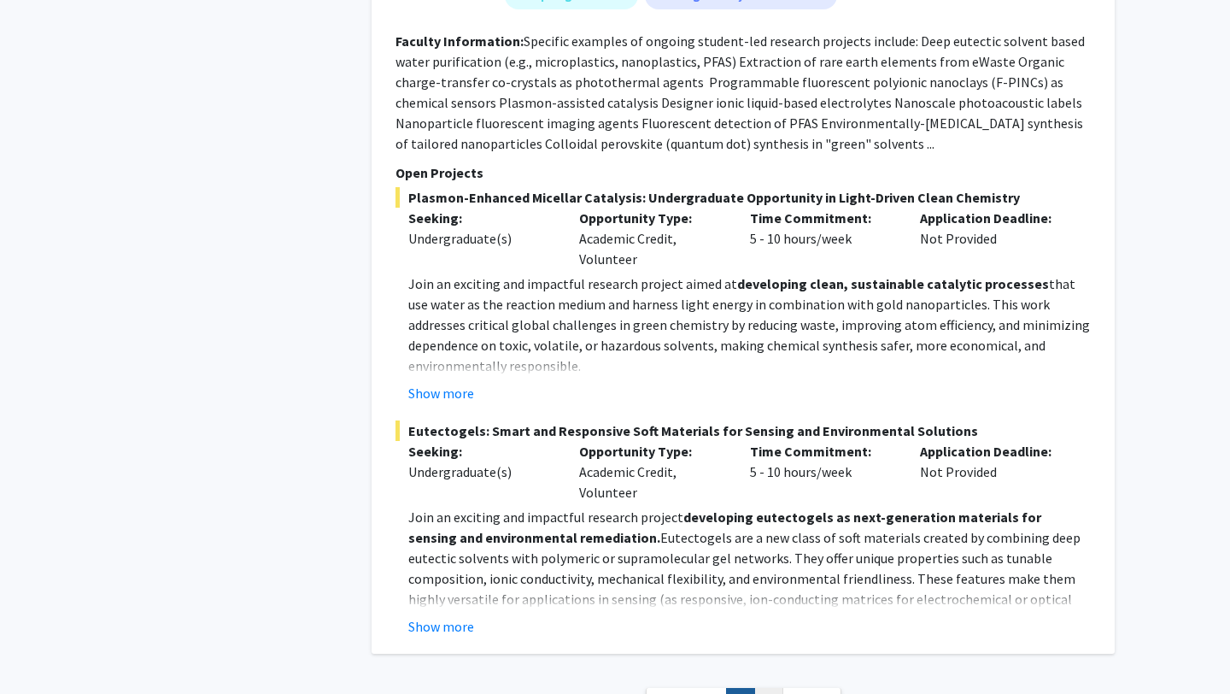
click at [761, 688] on link "2" at bounding box center [768, 703] width 29 height 30
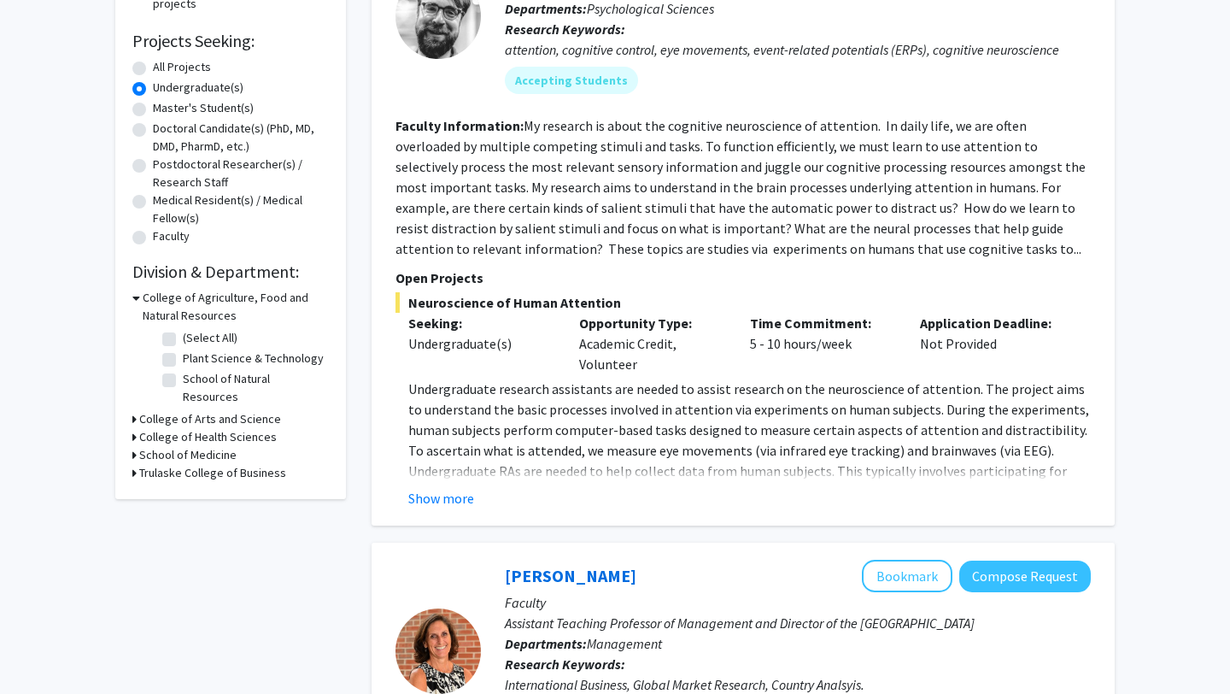
scroll to position [268, 0]
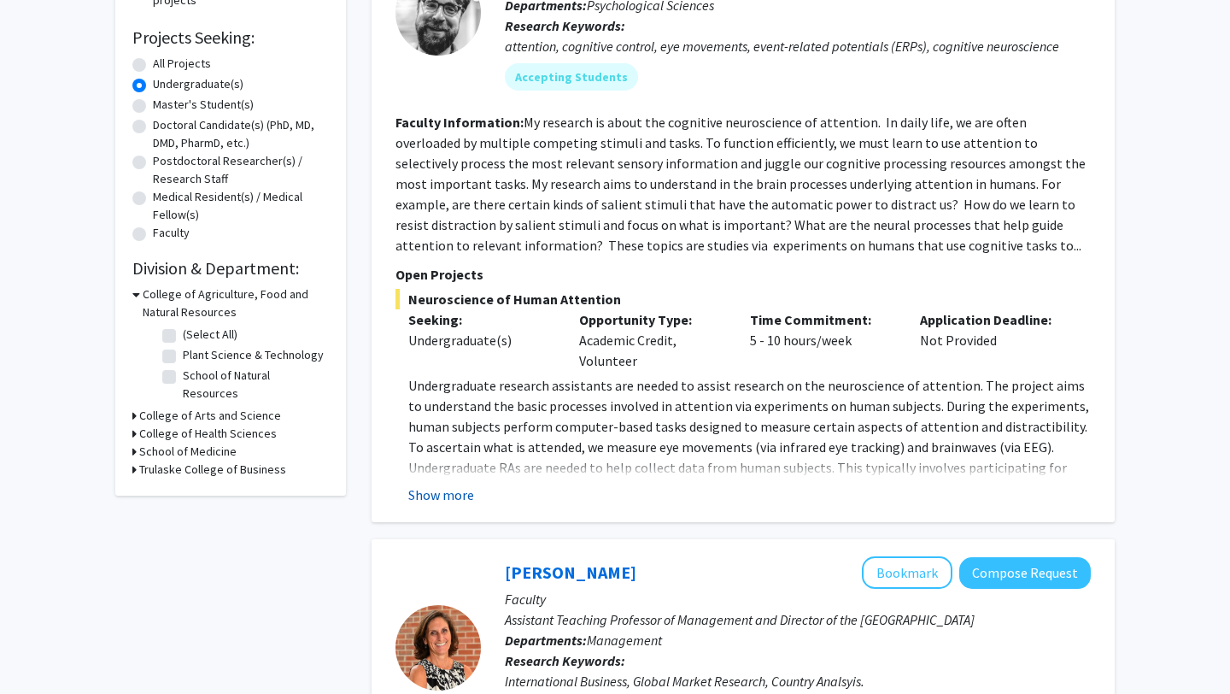
click at [456, 493] on button "Show more" at bounding box center [441, 494] width 66 height 21
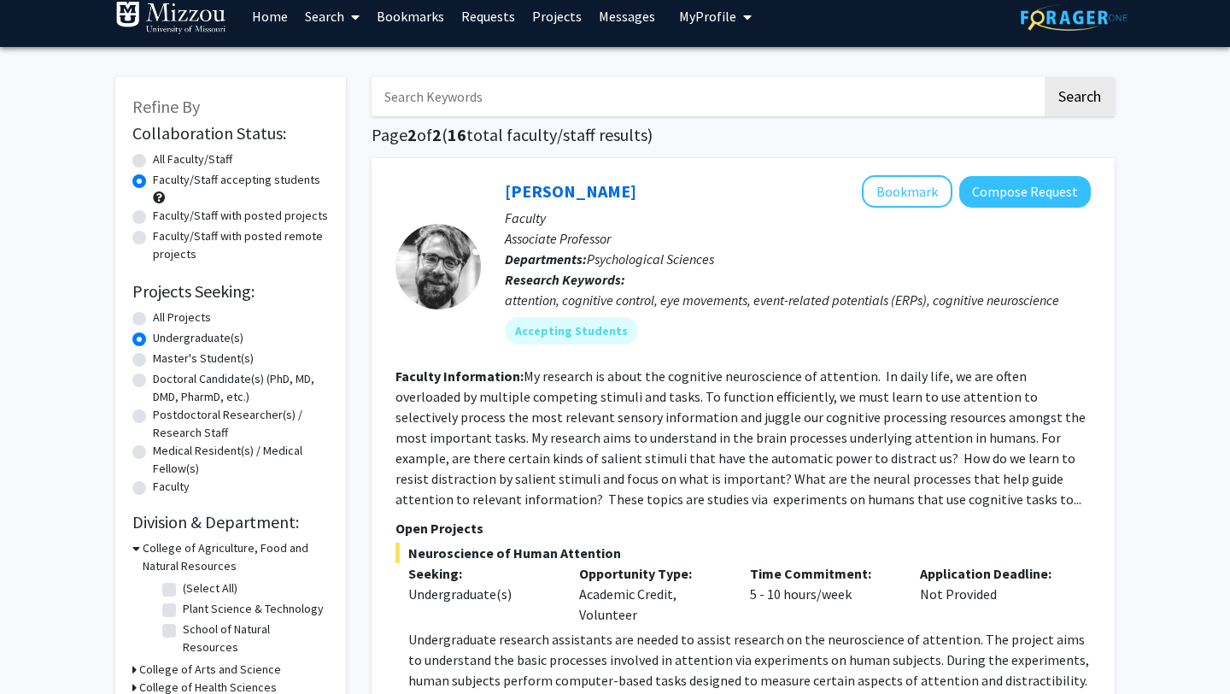
scroll to position [0, 0]
